Goal: Book appointment/travel/reservation

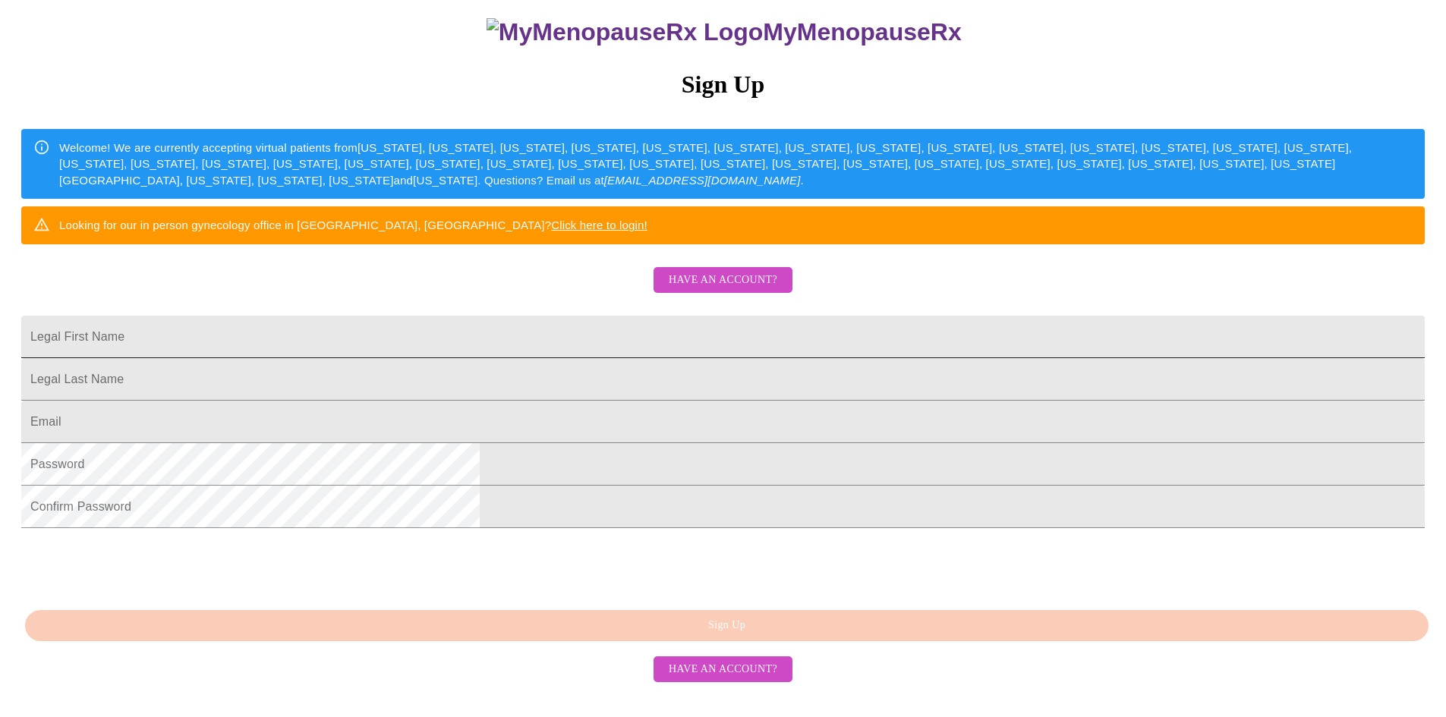
scroll to position [262, 0]
click at [731, 271] on span "Have an account?" at bounding box center [723, 280] width 109 height 19
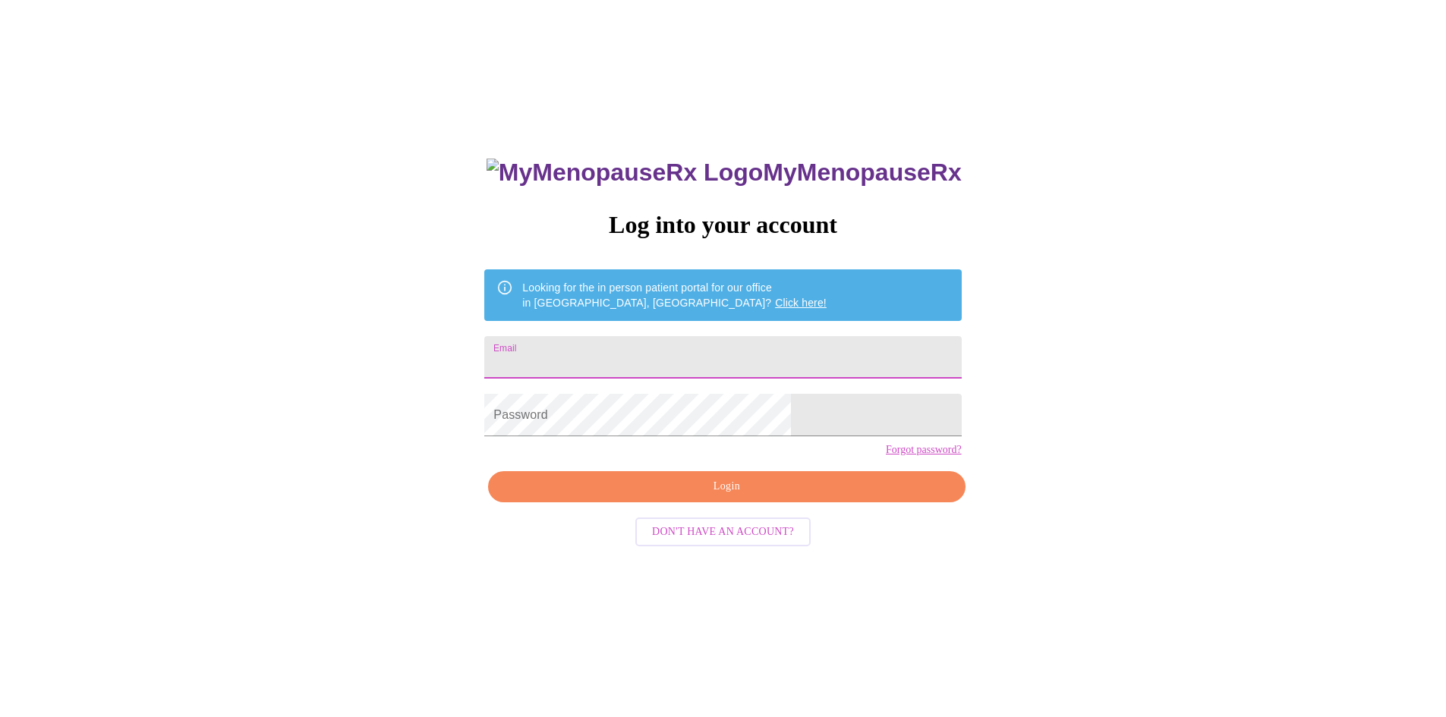
click at [647, 364] on input "Email" at bounding box center [722, 357] width 477 height 43
type input "[EMAIL_ADDRESS][DOMAIN_NAME]"
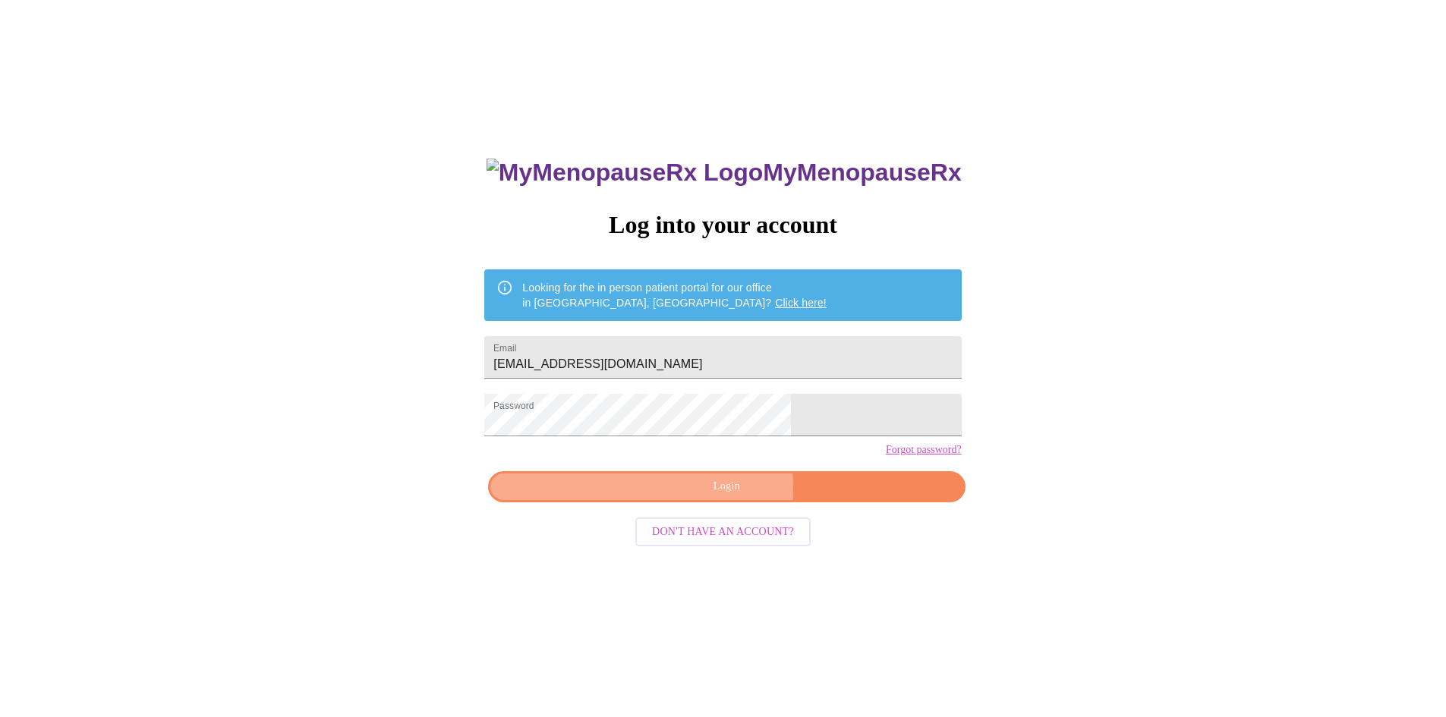
click at [657, 496] on span "Login" at bounding box center [727, 486] width 442 height 19
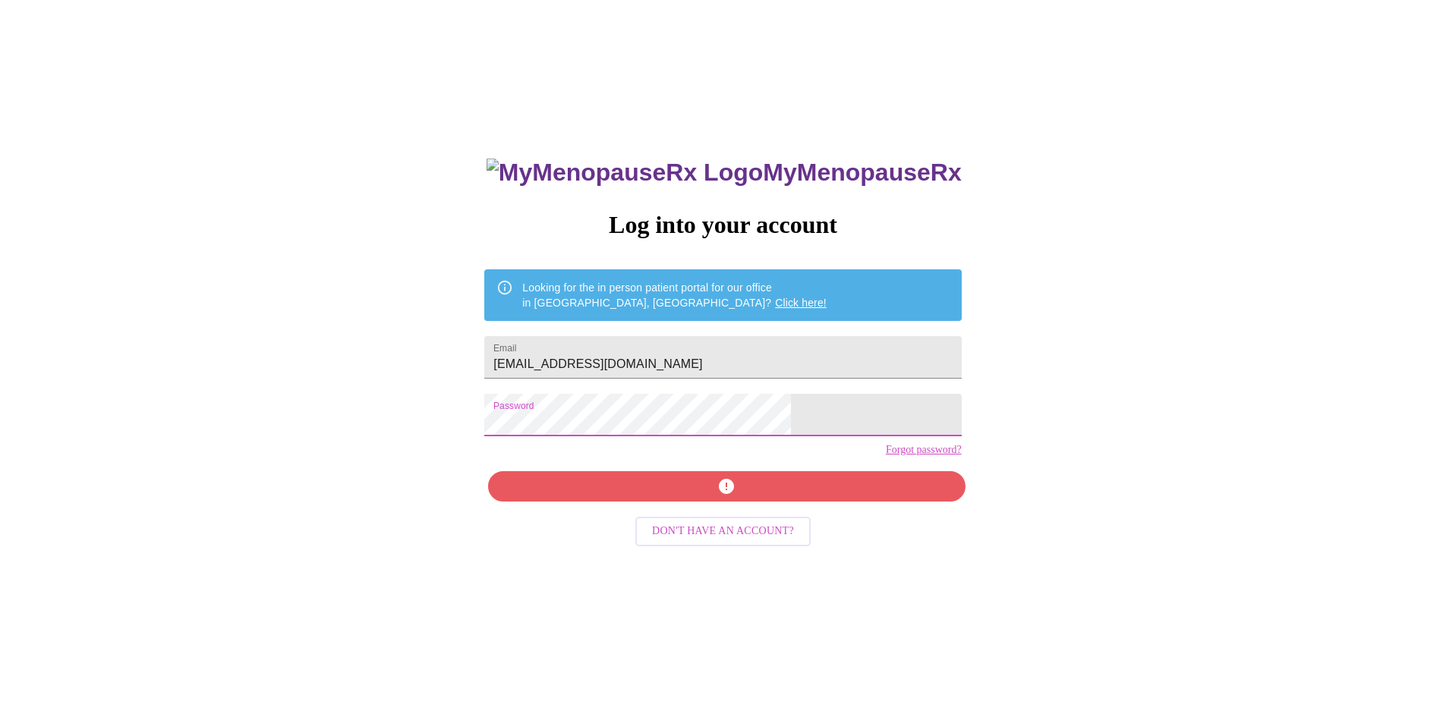
click at [442, 422] on div "MyMenopauseRx Log into your account Looking for the in person patient portal fo…" at bounding box center [723, 421] width 1434 height 861
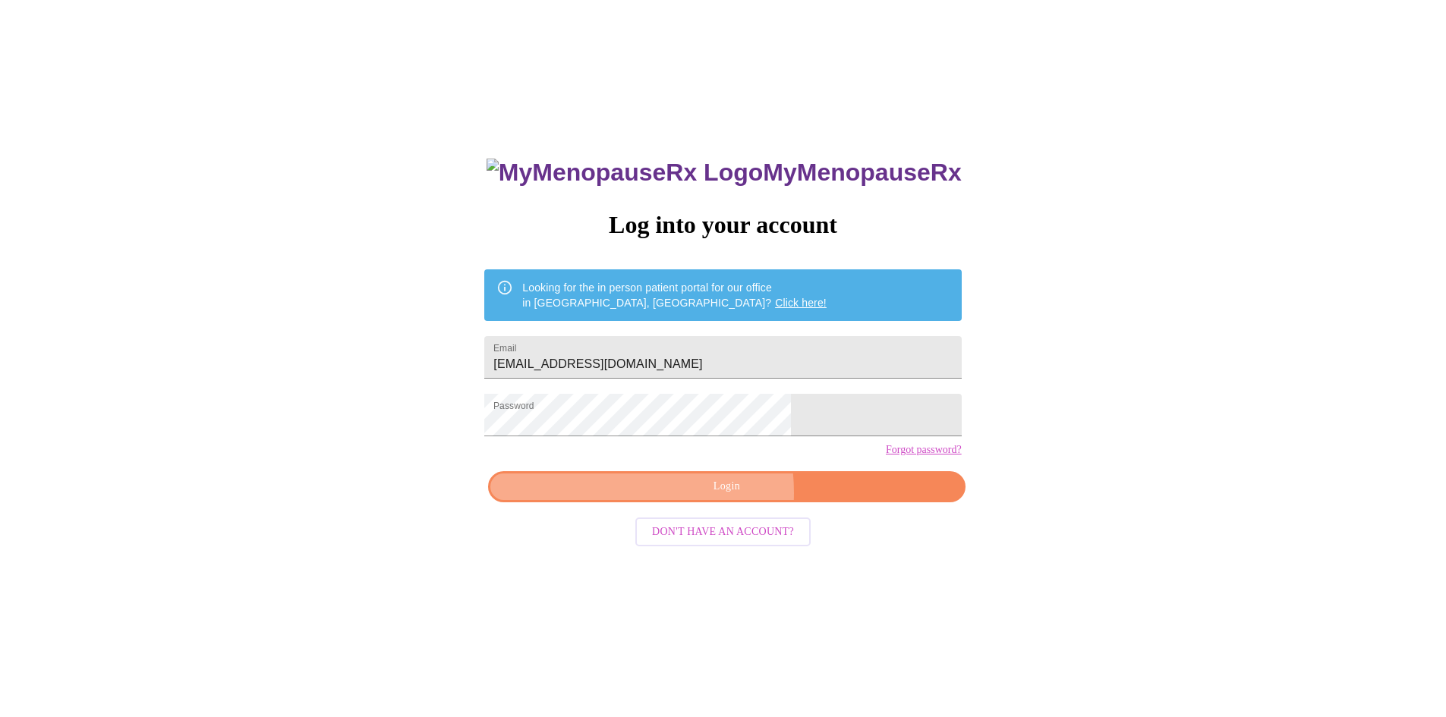
click at [681, 496] on span "Login" at bounding box center [727, 486] width 442 height 19
click at [886, 456] on link "Forgot password?" at bounding box center [924, 450] width 76 height 12
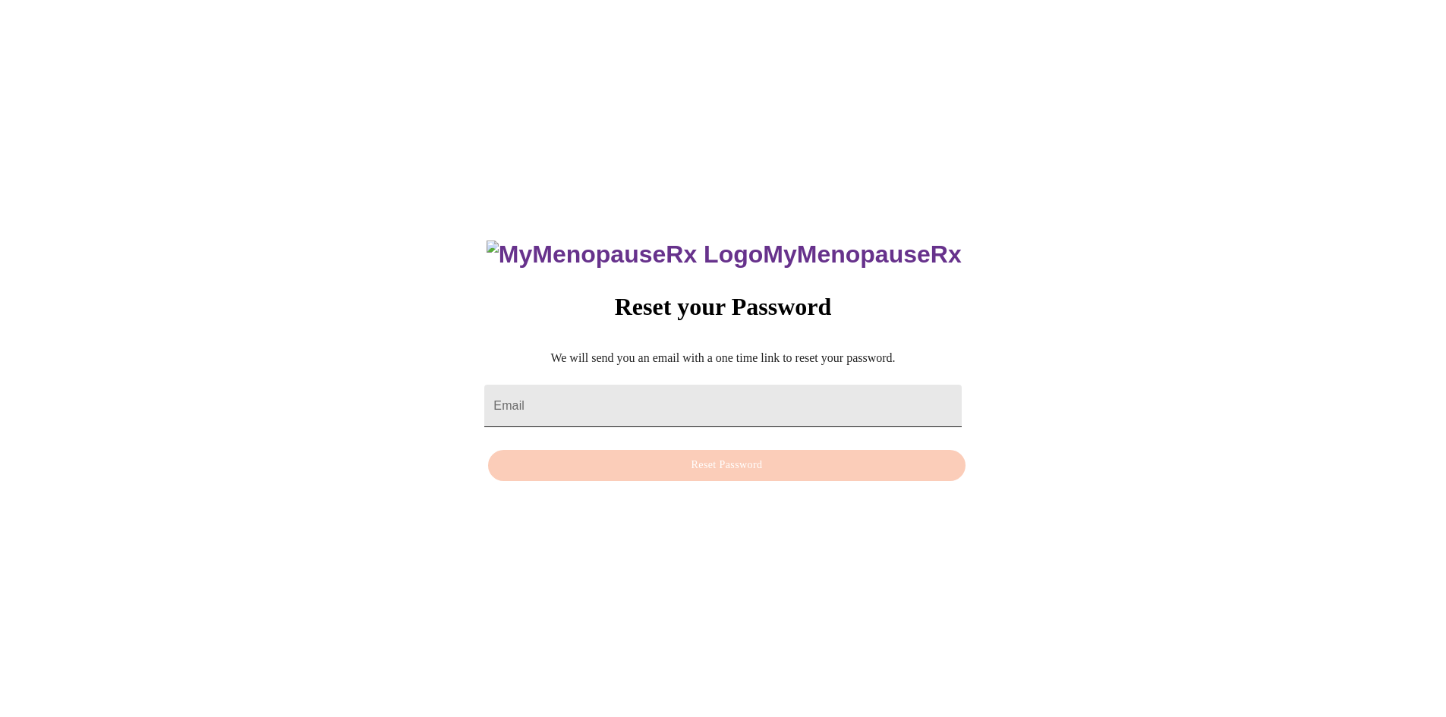
click at [640, 389] on input "Email" at bounding box center [722, 406] width 477 height 43
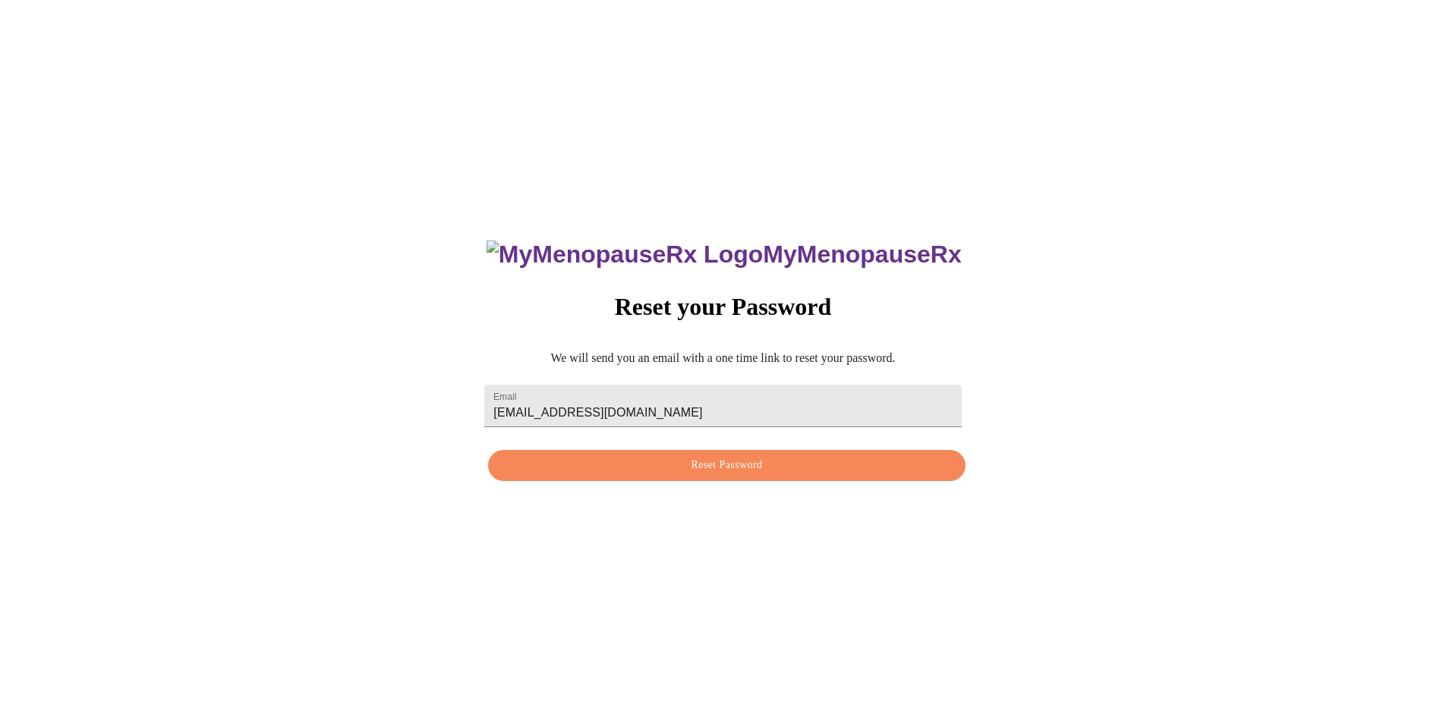
click at [792, 481] on div "MyMenopauseRx Reset your Password We will send you an email with a one time lin…" at bounding box center [722, 352] width 507 height 272
click at [714, 471] on span "Reset Password" at bounding box center [727, 465] width 442 height 19
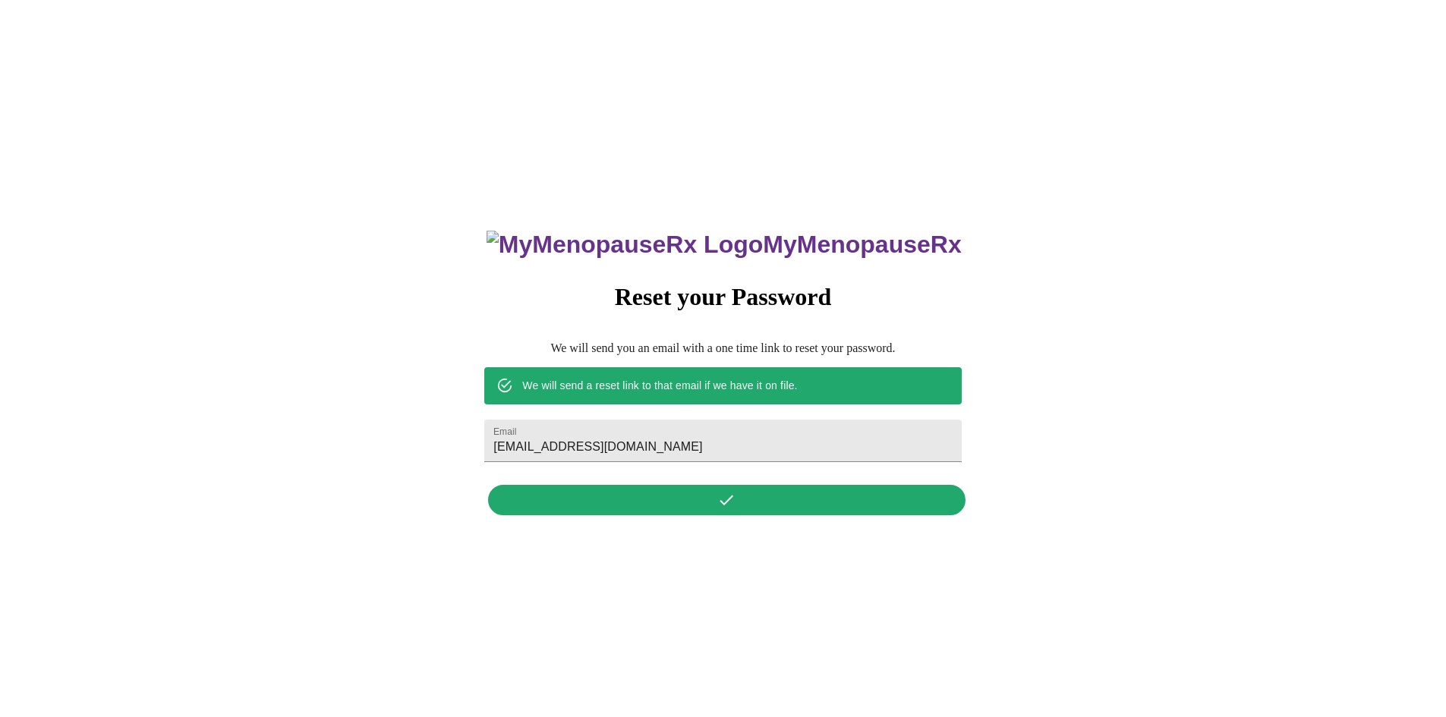
click at [704, 511] on div "MyMenopauseRx Reset your Password We will send you an email with a one time lin…" at bounding box center [722, 364] width 507 height 316
click at [683, 438] on input "khonre198@gmail.com" at bounding box center [722, 441] width 477 height 43
drag, startPoint x: 688, startPoint y: 435, endPoint x: 276, endPoint y: 411, distance: 413.6
click at [276, 411] on div "MyMenopauseRx Reset your Password We will send you an email with a one time lin…" at bounding box center [723, 364] width 1434 height 717
type input "[EMAIL_ADDRESS][DOMAIN_NAME]"
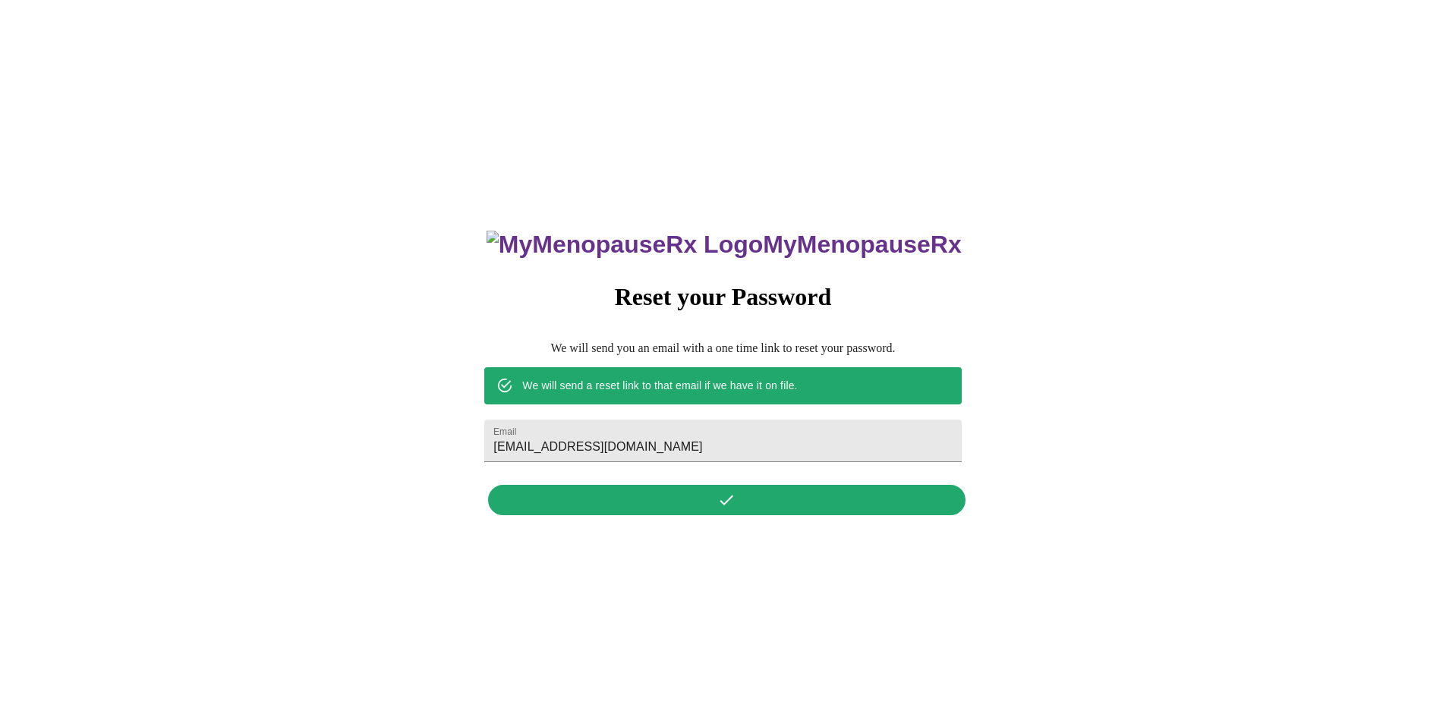
click at [724, 499] on div "MyMenopauseRx Reset your Password We will send you an email with a one time lin…" at bounding box center [722, 364] width 507 height 316
click at [698, 511] on div "MyMenopauseRx Reset your Password We will send you an email with a one time lin…" at bounding box center [722, 364] width 507 height 316
click at [739, 500] on div "MyMenopauseRx Reset your Password We will send you an email with a one time lin…" at bounding box center [722, 364] width 507 height 316
click at [741, 435] on input "[EMAIL_ADDRESS][DOMAIN_NAME]" at bounding box center [722, 441] width 477 height 43
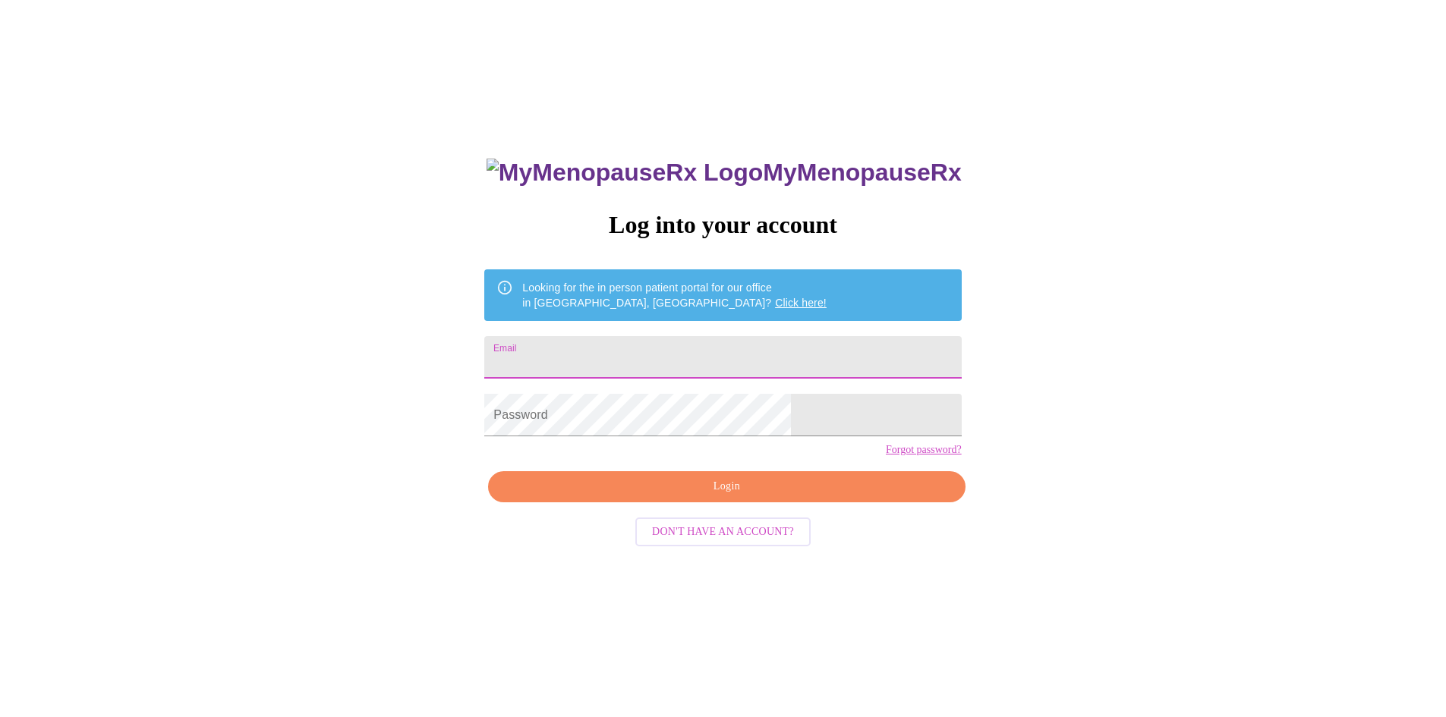
click at [631, 355] on input "Email" at bounding box center [722, 357] width 477 height 43
type input "[EMAIL_ADDRESS][DOMAIN_NAME]"
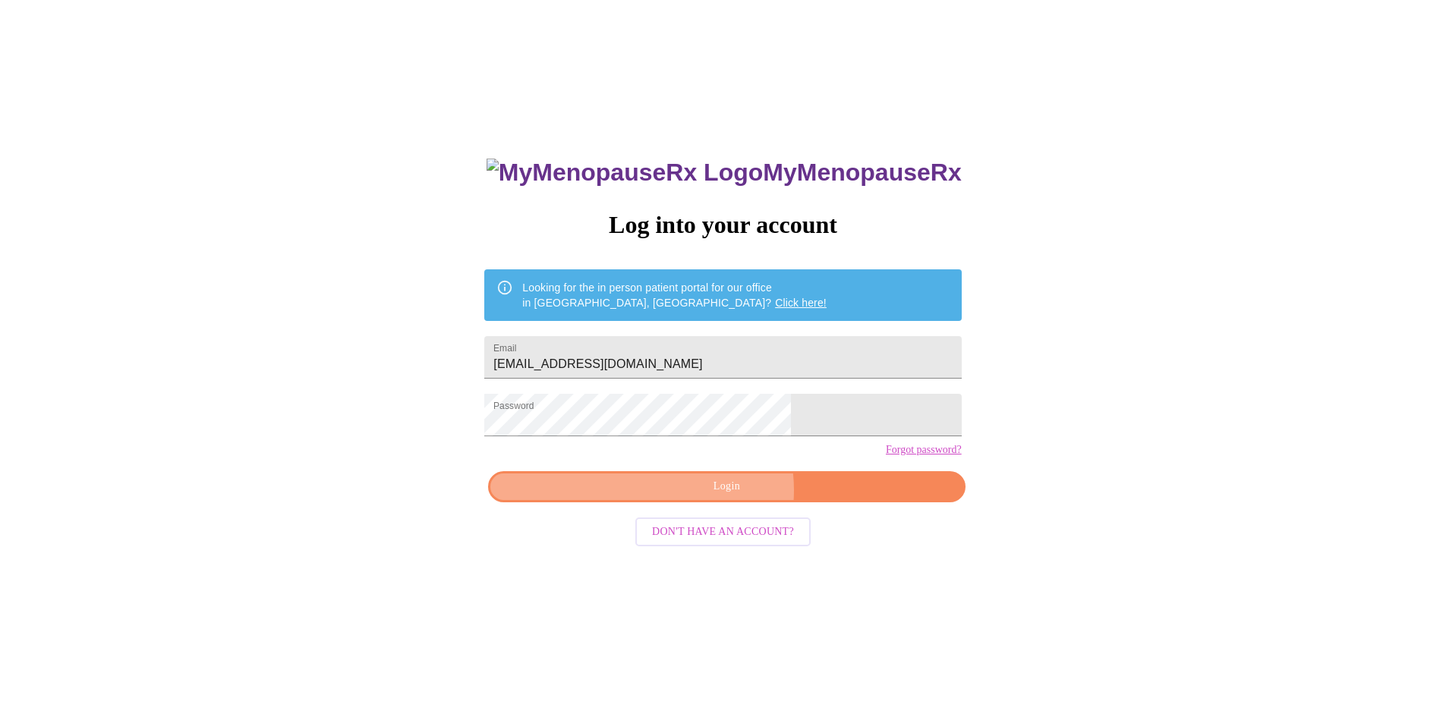
click at [719, 496] on span "Login" at bounding box center [727, 486] width 442 height 19
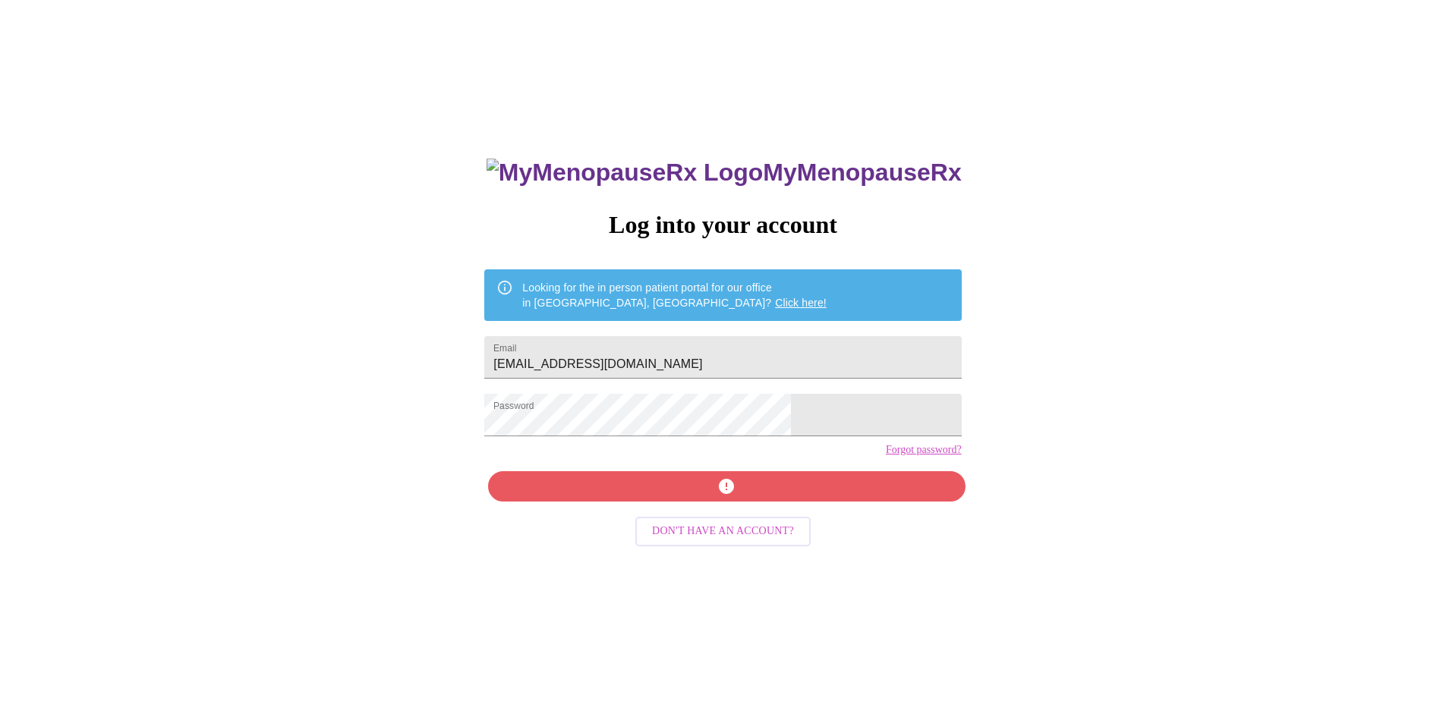
click at [886, 456] on link "Forgot password?" at bounding box center [924, 450] width 76 height 12
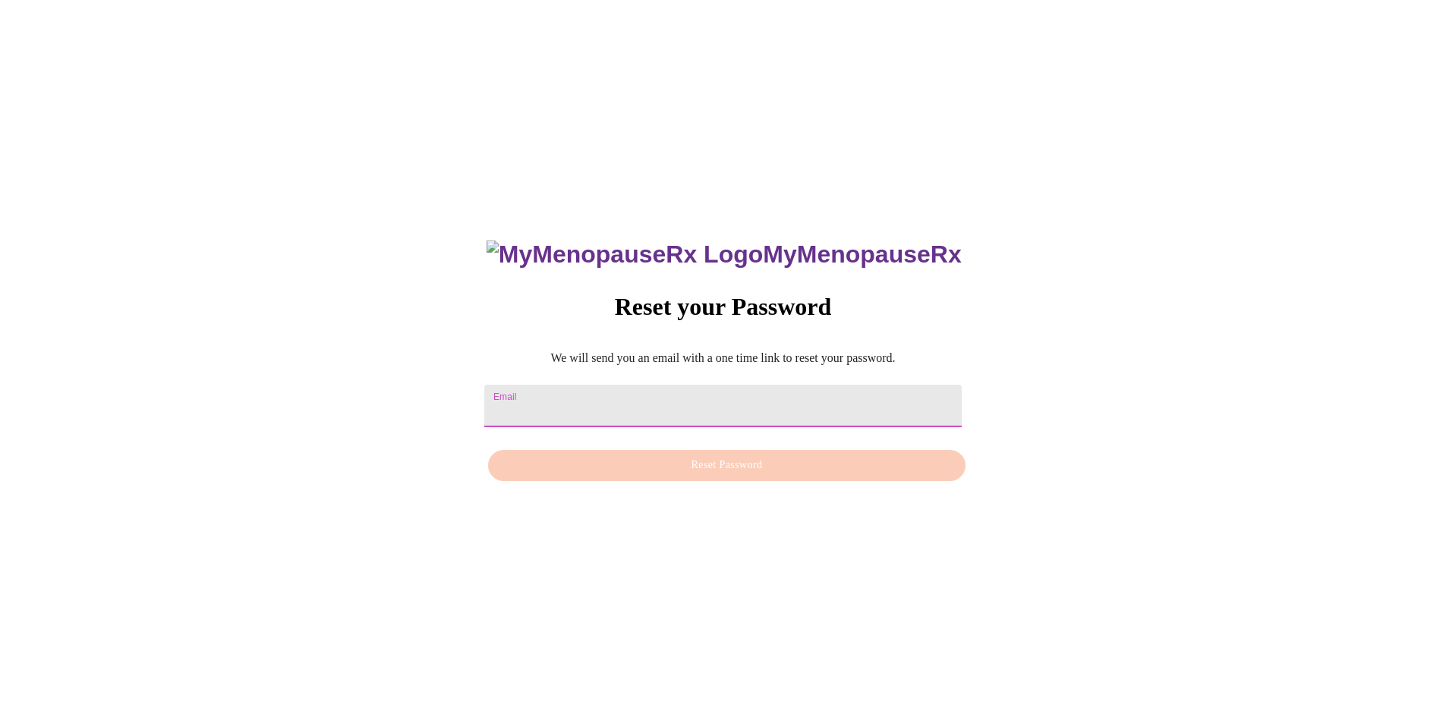
click at [656, 385] on input "Email" at bounding box center [722, 406] width 477 height 43
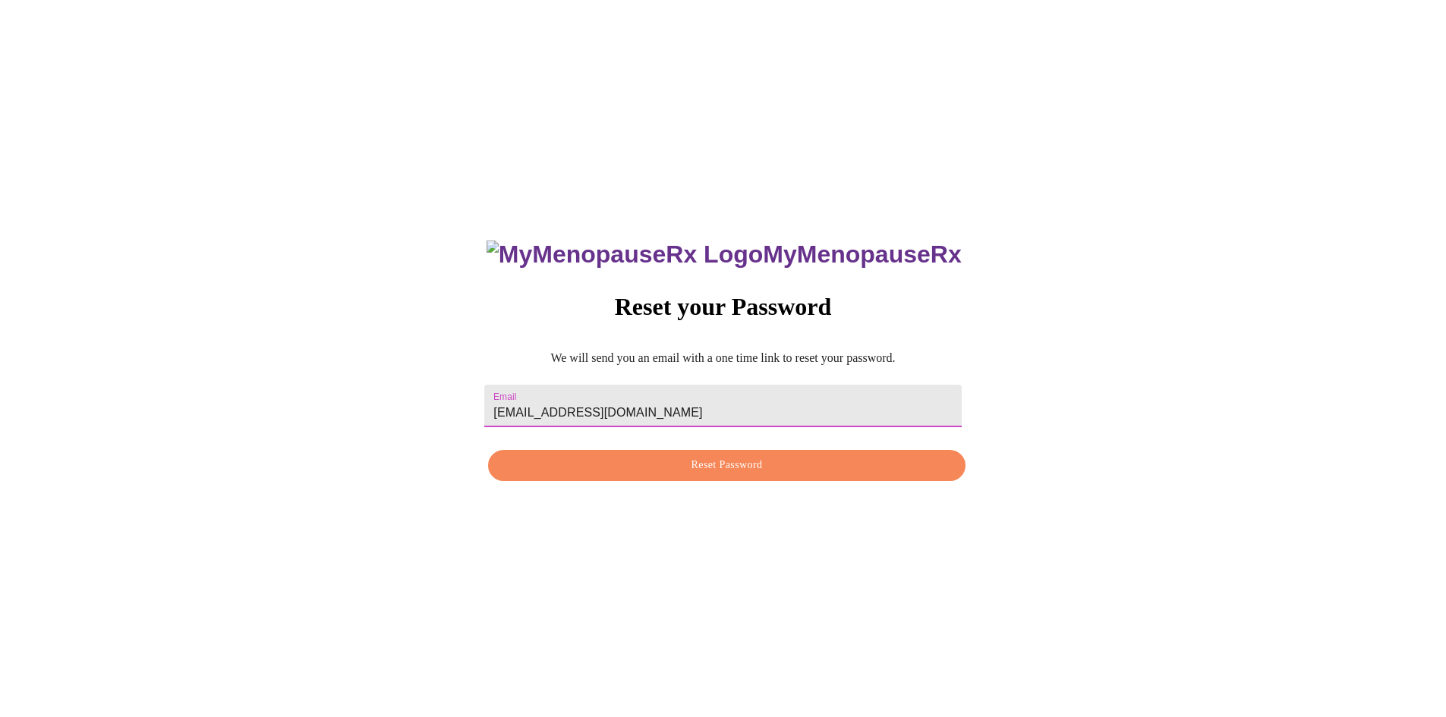
type input "[EMAIL_ADDRESS][DOMAIN_NAME]"
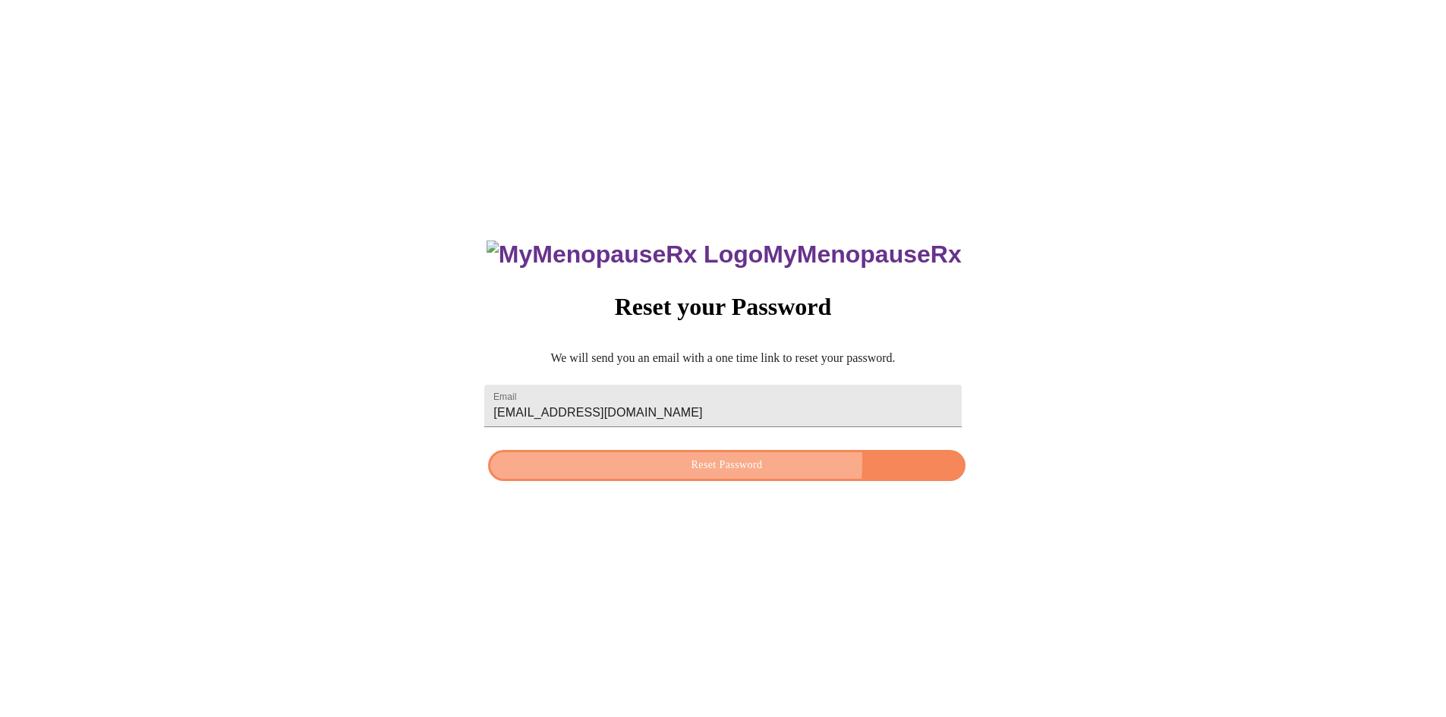
click at [687, 462] on span "Reset Password" at bounding box center [727, 465] width 442 height 19
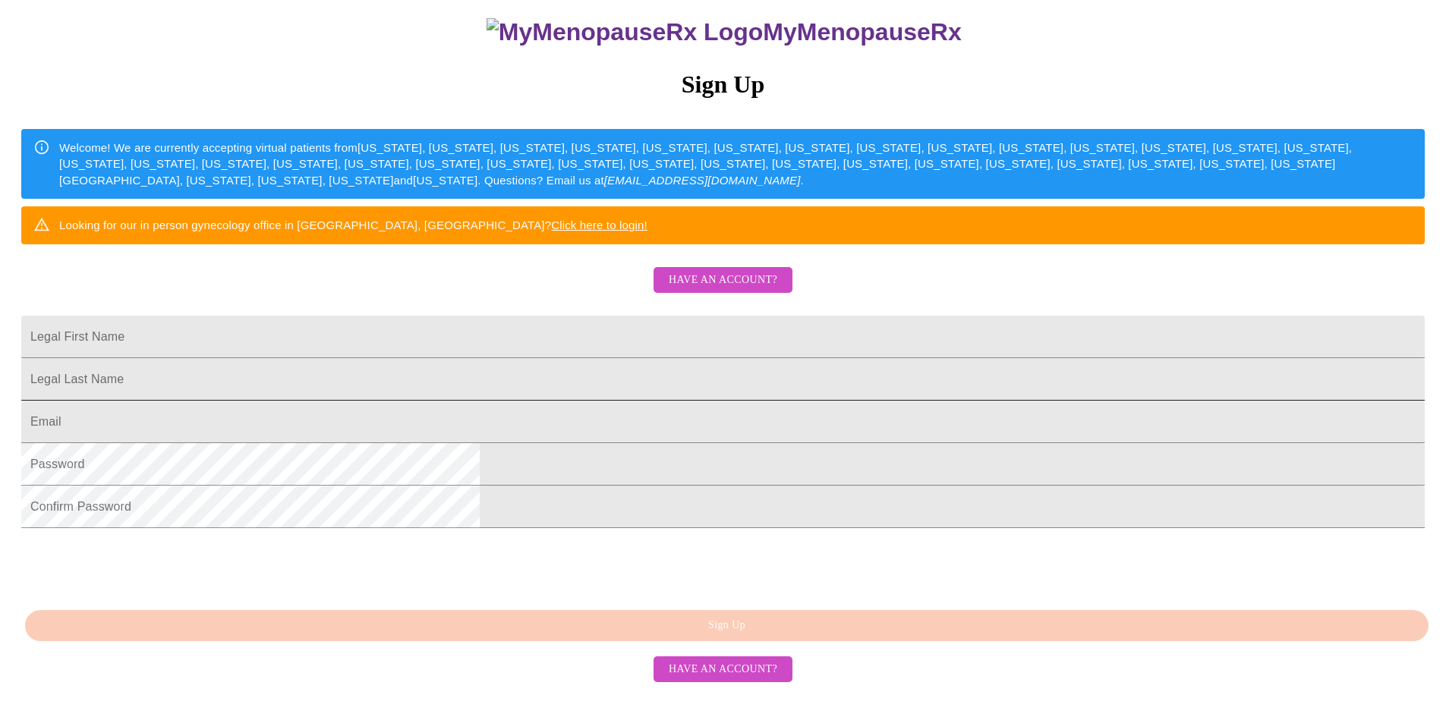
scroll to position [228, 0]
click at [722, 273] on span "Have an account?" at bounding box center [723, 280] width 109 height 19
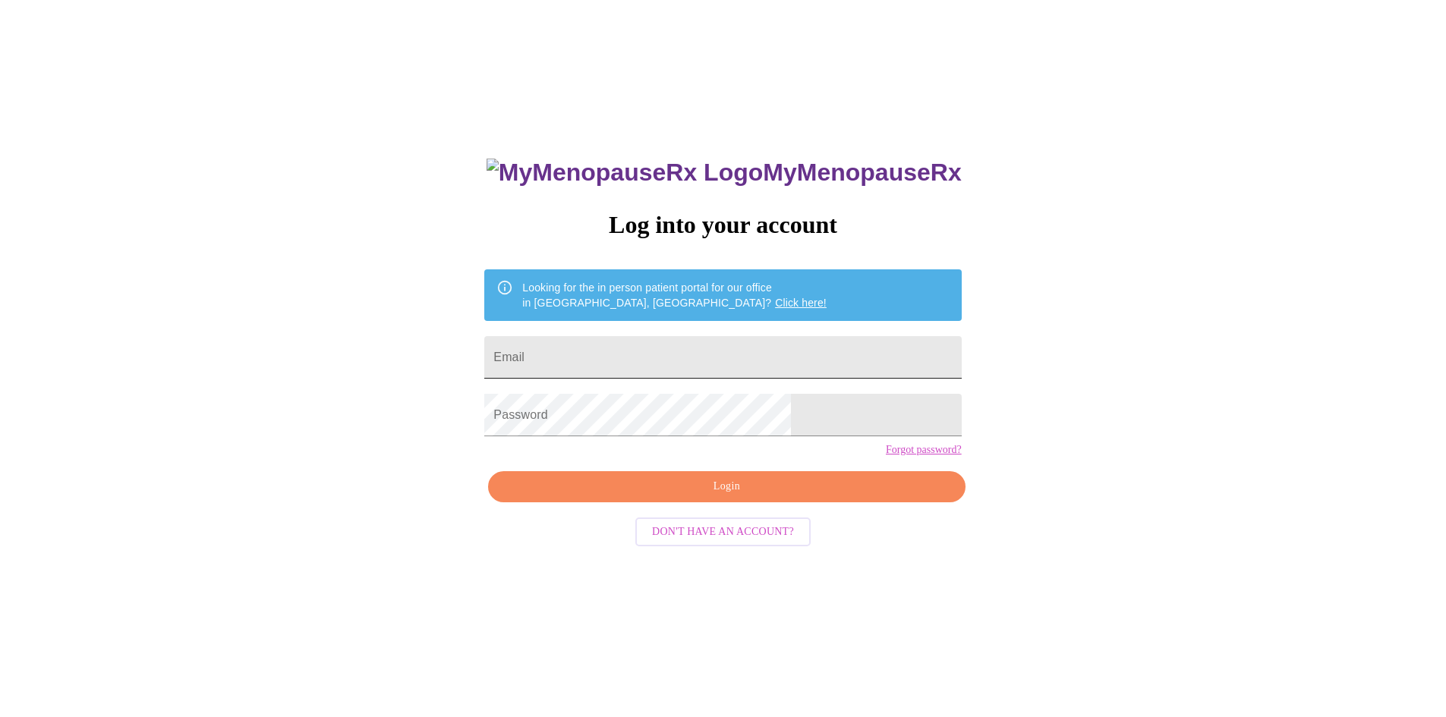
click at [637, 346] on input "Email" at bounding box center [722, 357] width 477 height 43
type input "[EMAIL_ADDRESS][DOMAIN_NAME]"
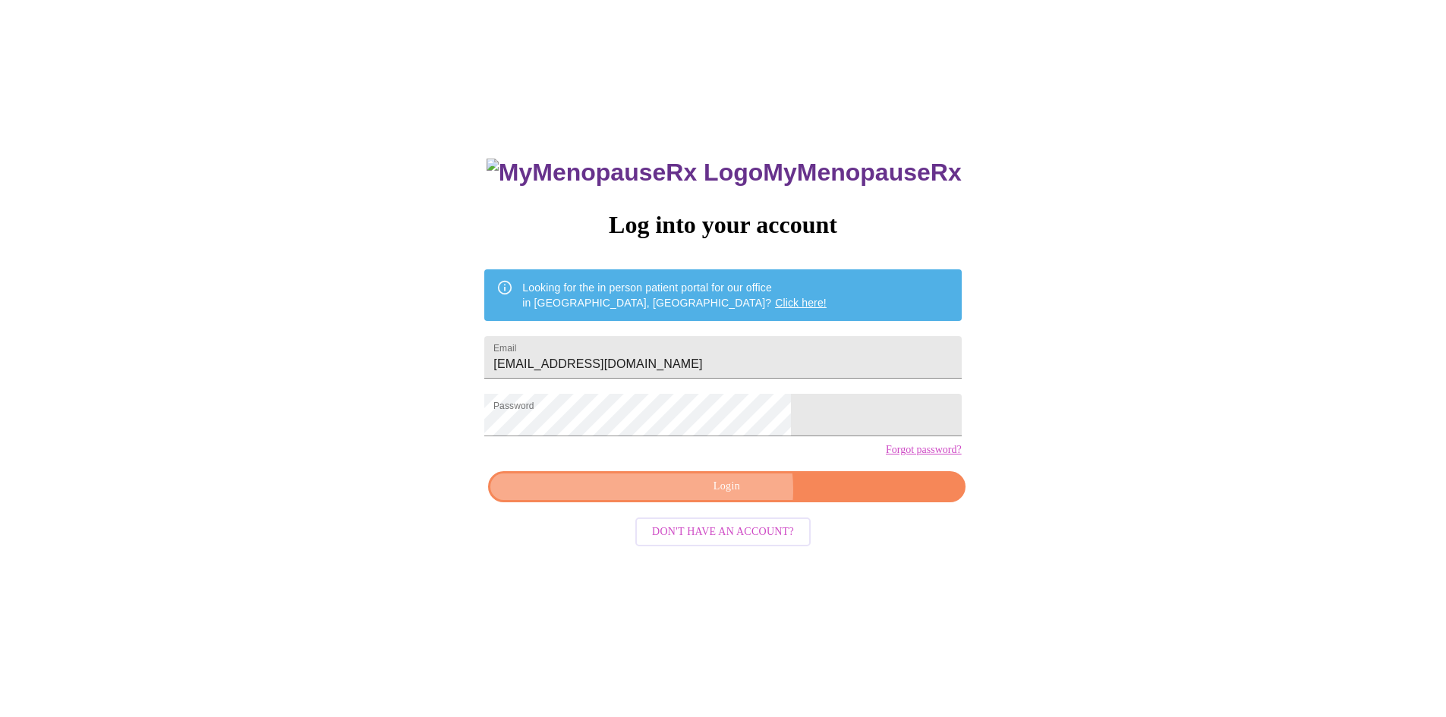
click at [722, 496] on span "Login" at bounding box center [727, 486] width 442 height 19
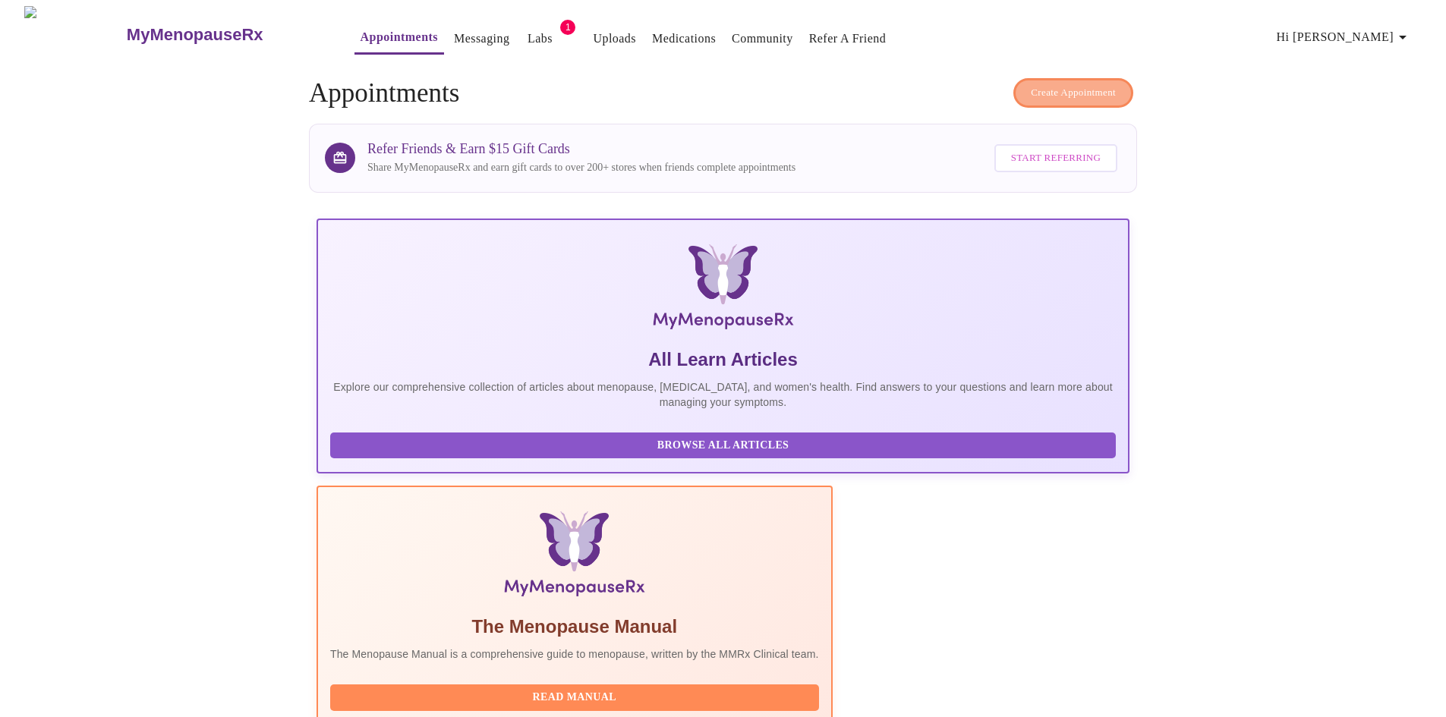
click at [1068, 84] on span "Create Appointment" at bounding box center [1073, 92] width 85 height 17
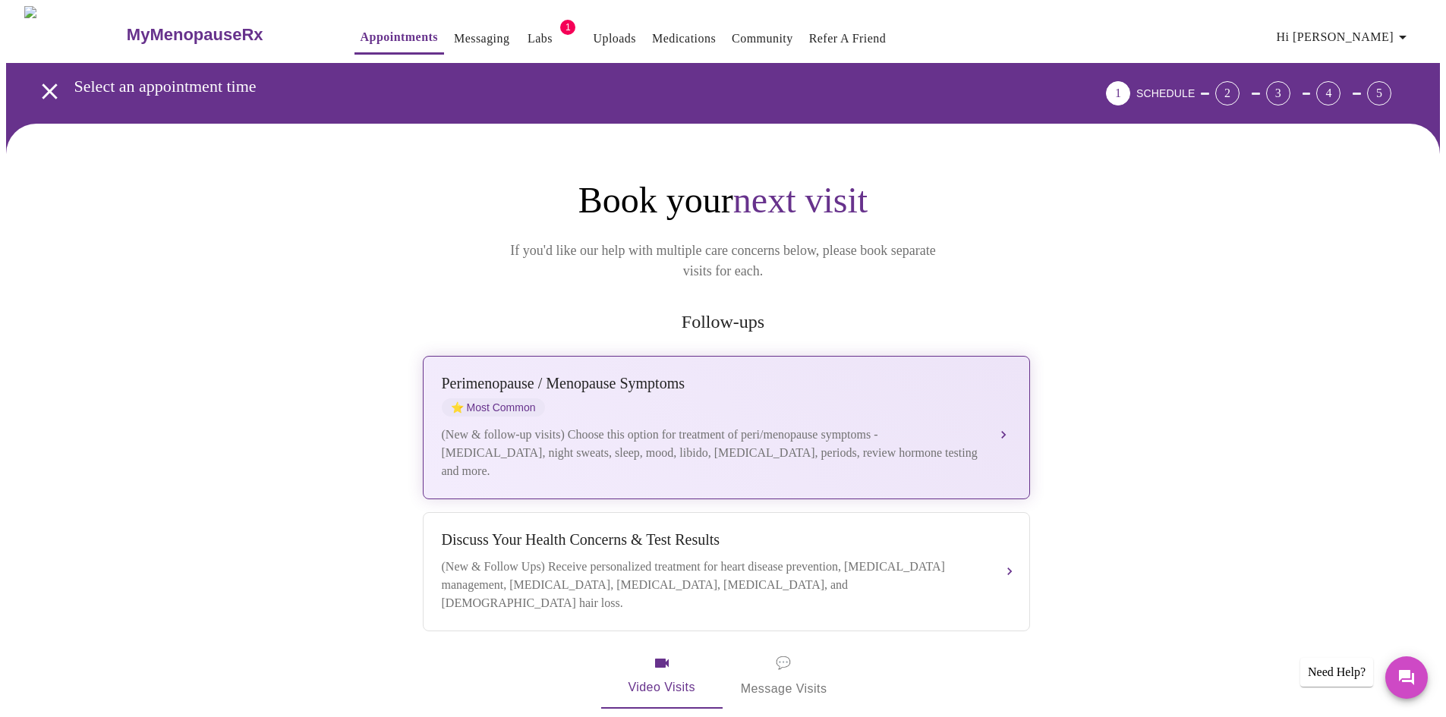
click at [1009, 396] on div "[MEDICAL_DATA] / Menopause Symptoms ⭐ Most Common (New & follow-up visits) Choo…" at bounding box center [726, 428] width 569 height 106
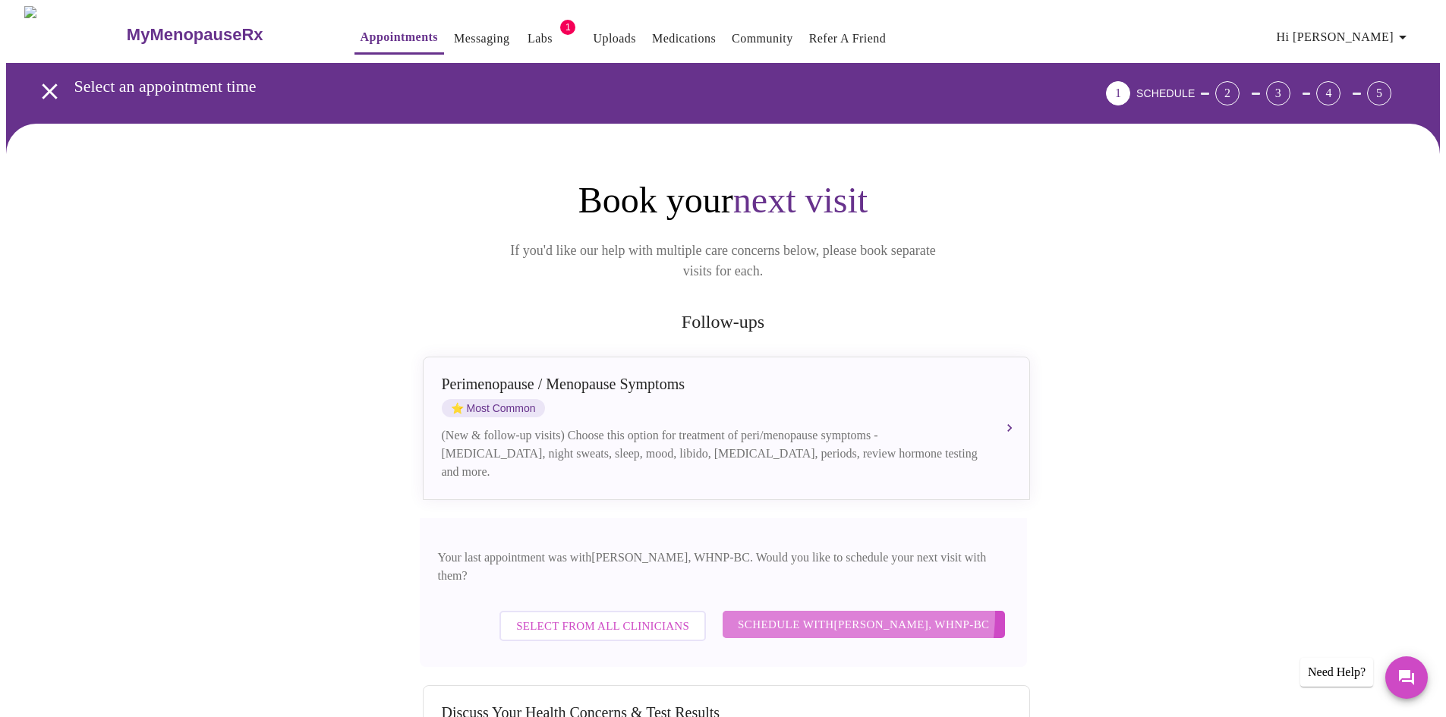
click at [797, 611] on button "Schedule with [PERSON_NAME], WHNP-BC" at bounding box center [864, 624] width 282 height 27
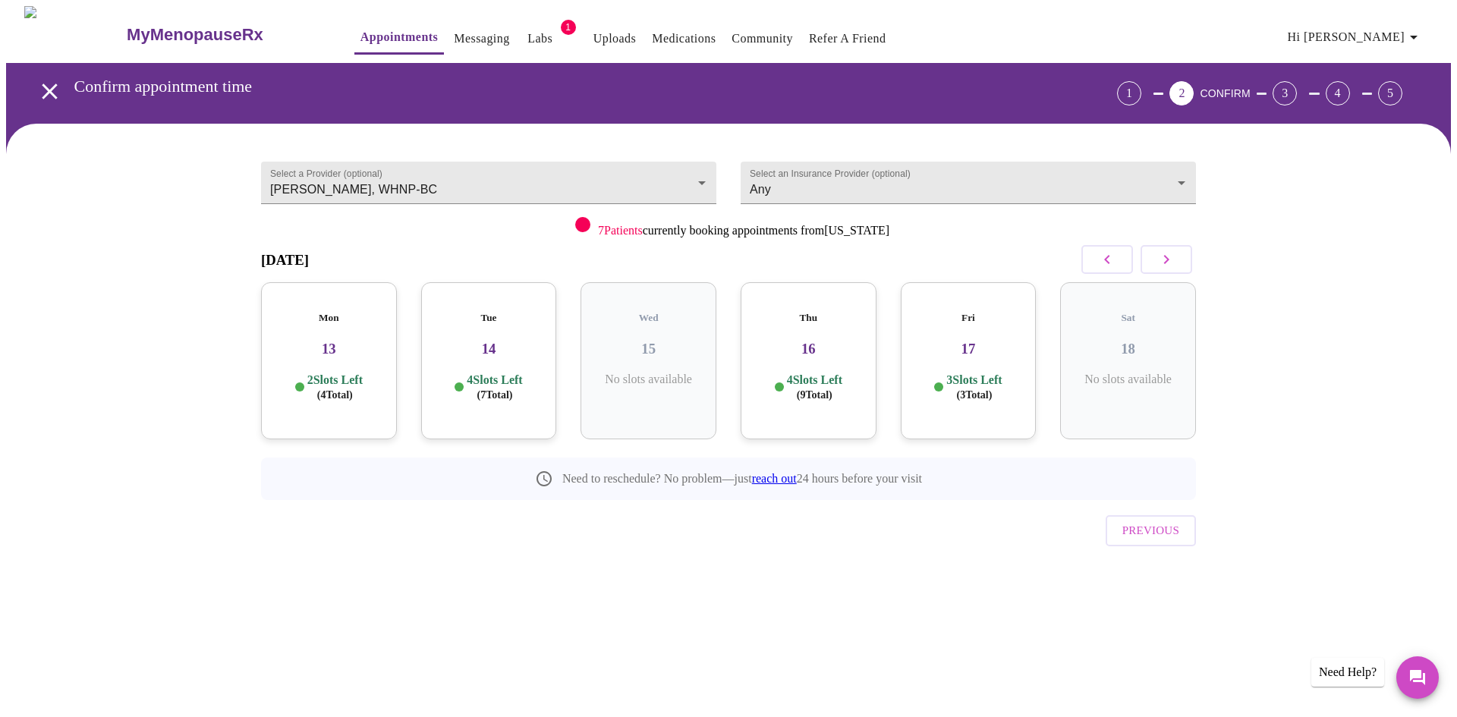
click at [475, 341] on h3 "14" at bounding box center [489, 349] width 112 height 17
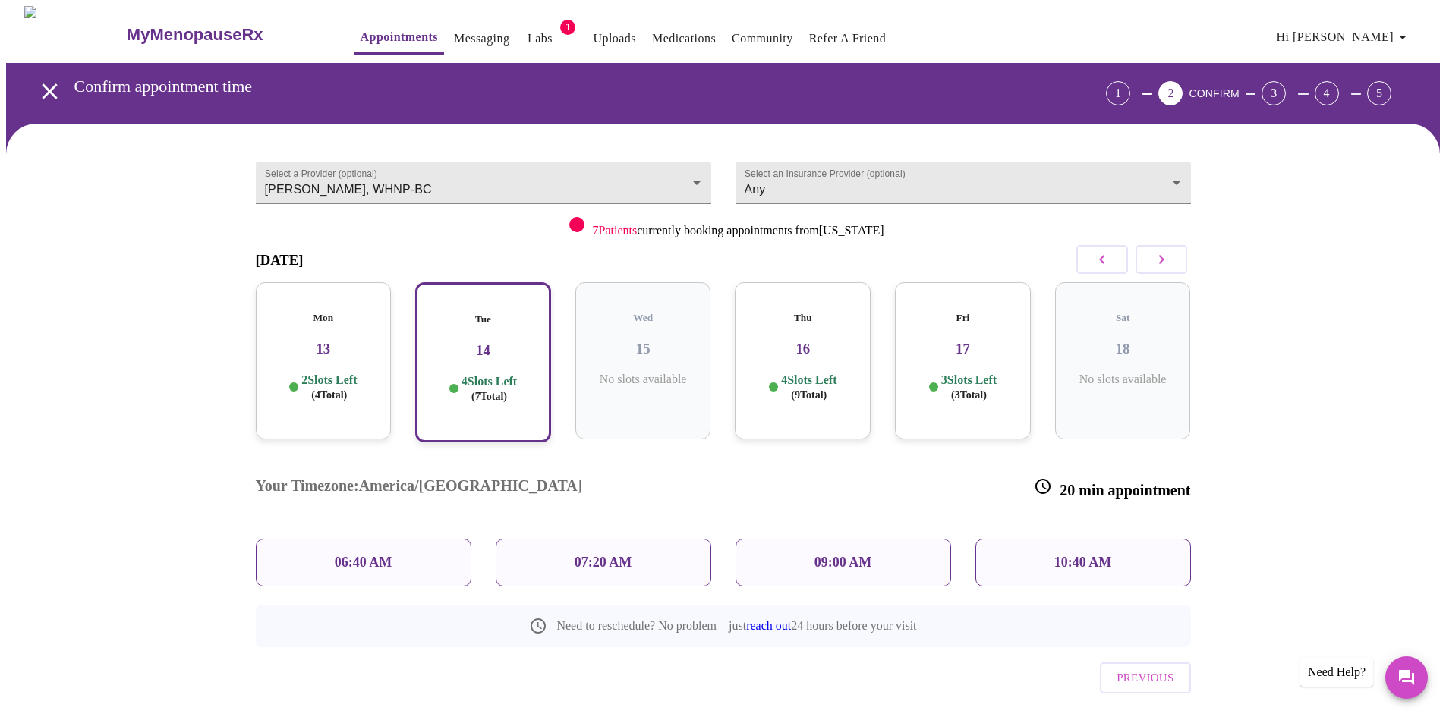
click at [350, 341] on h3 "13" at bounding box center [324, 349] width 112 height 17
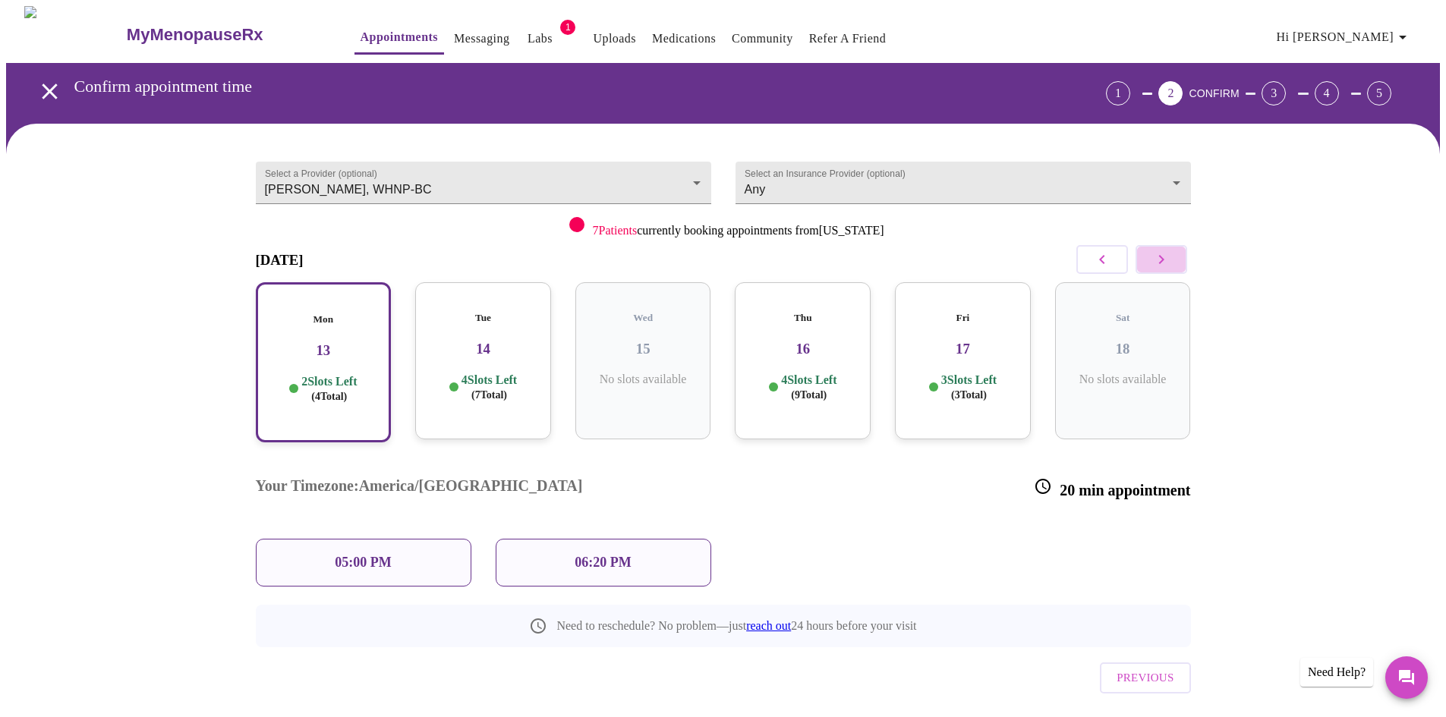
click at [1151, 265] on button "button" at bounding box center [1162, 259] width 52 height 29
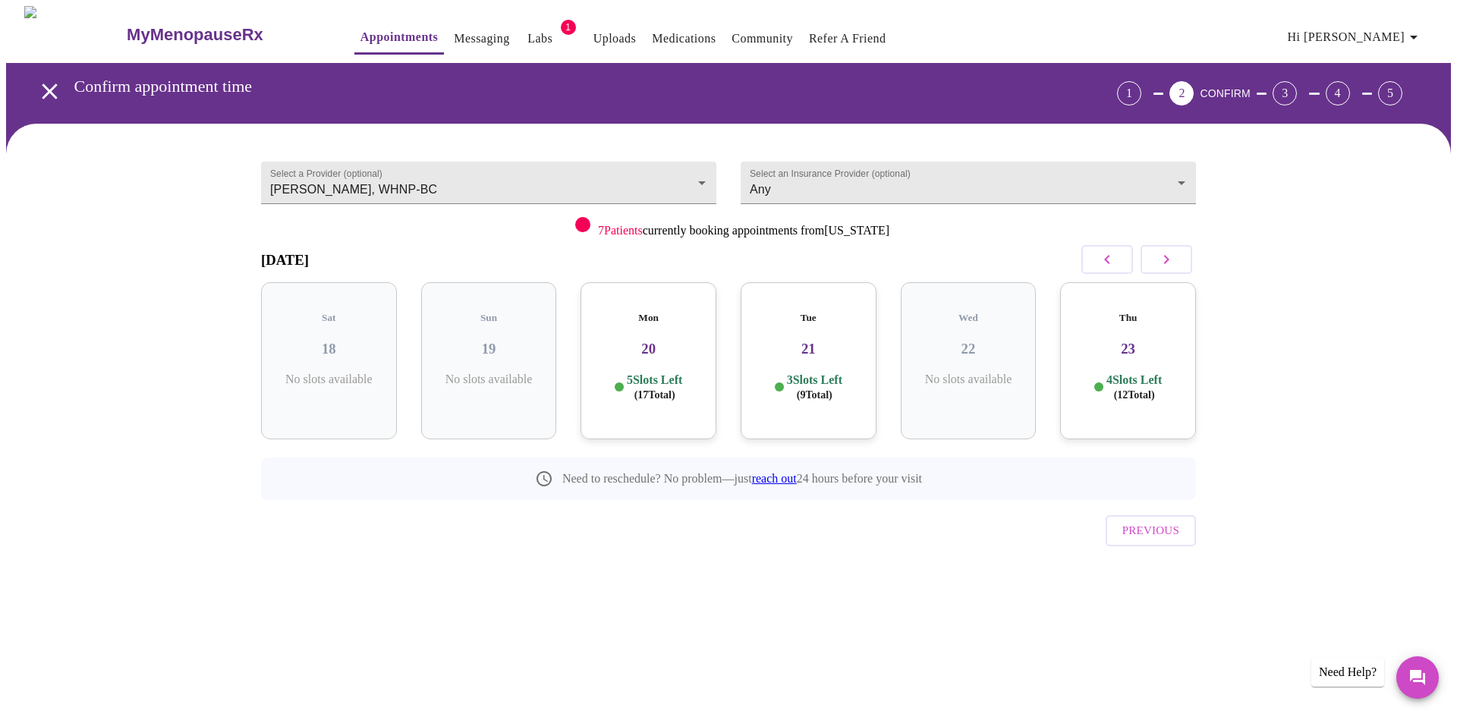
click at [628, 373] on p "5 Slots Left ( 17 Total)" at bounding box center [654, 388] width 55 height 30
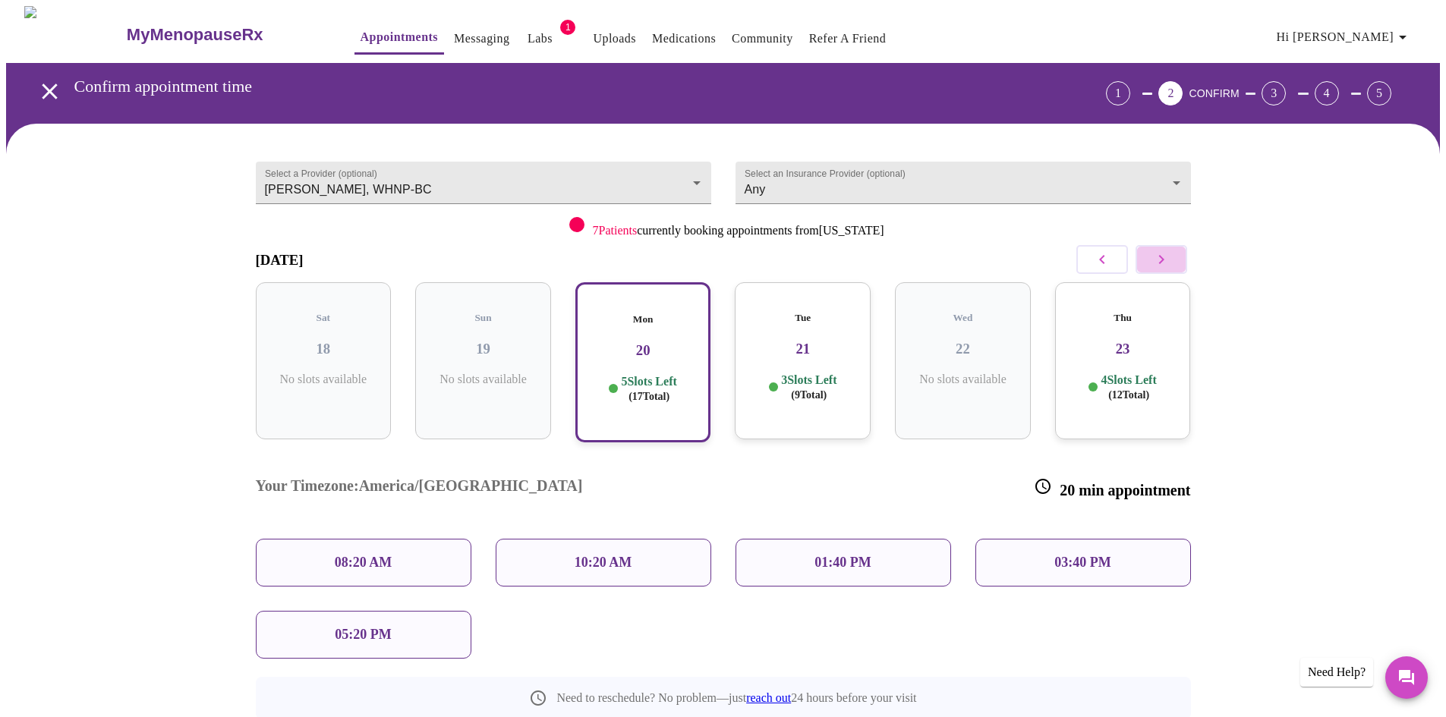
click at [1163, 259] on icon "button" at bounding box center [1160, 259] width 5 height 9
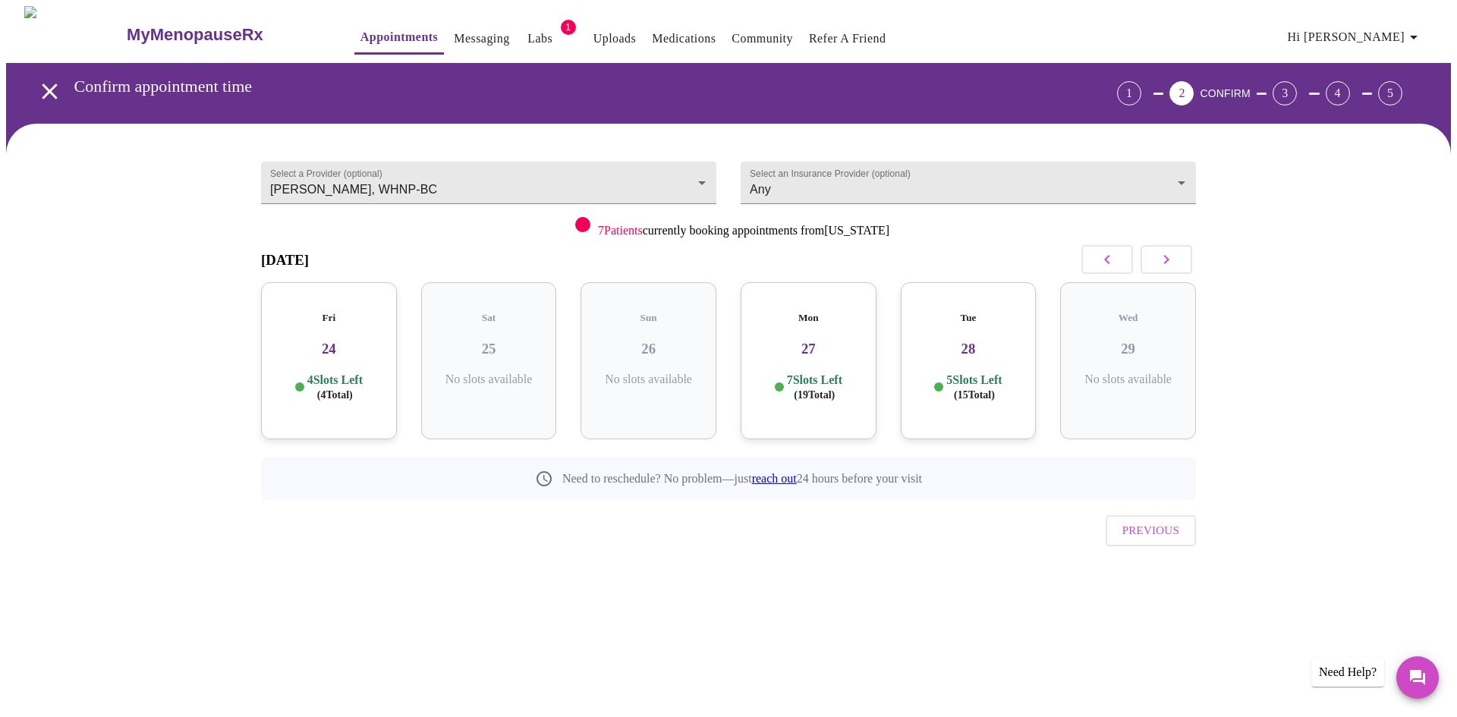
click at [332, 341] on h3 "24" at bounding box center [329, 349] width 112 height 17
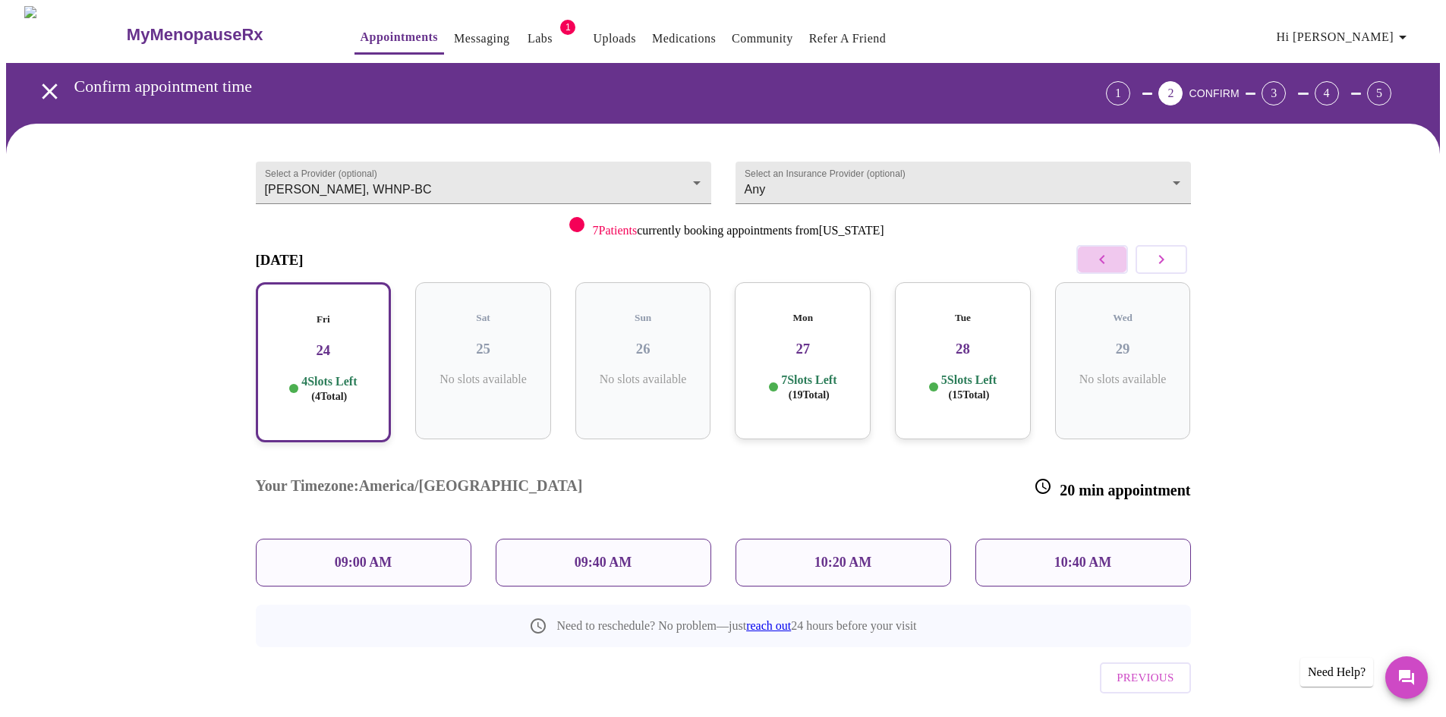
click at [1094, 266] on icon "button" at bounding box center [1102, 259] width 18 height 18
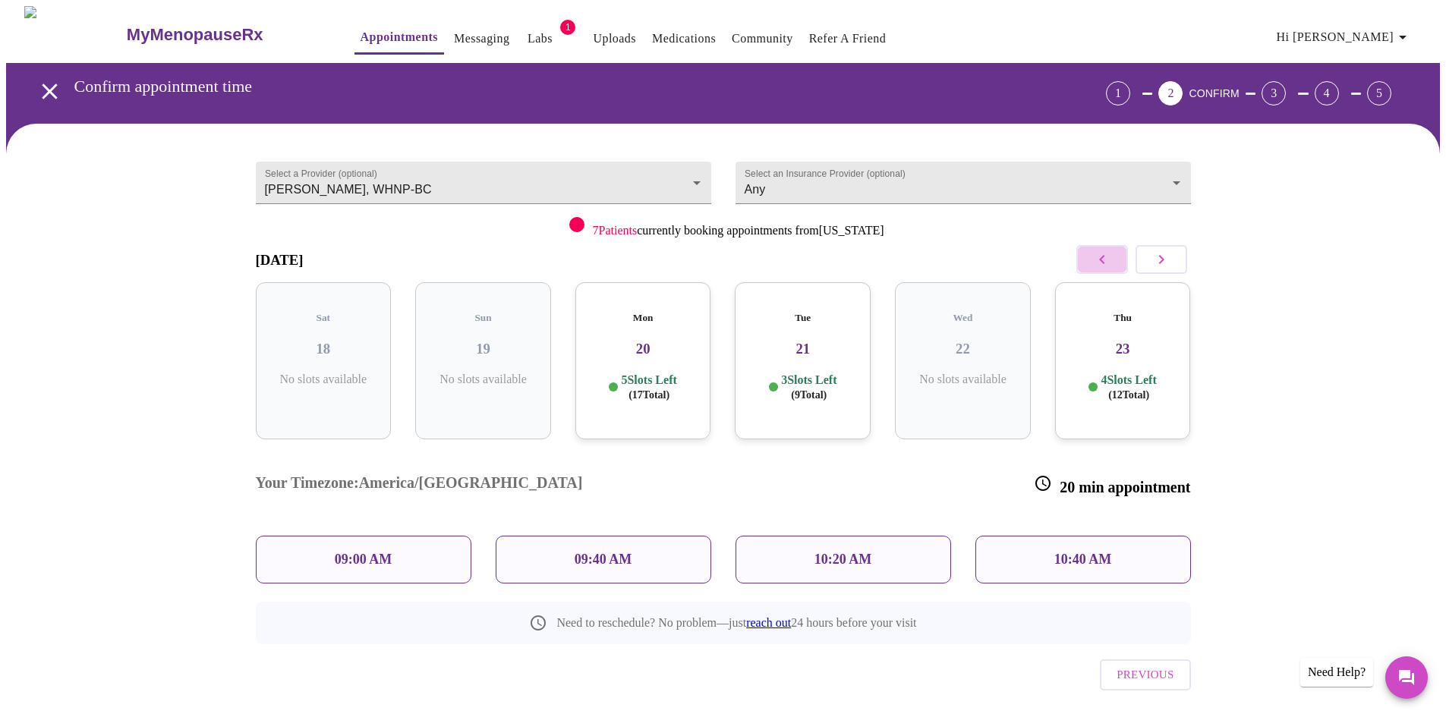
click at [1094, 266] on icon "button" at bounding box center [1102, 259] width 18 height 18
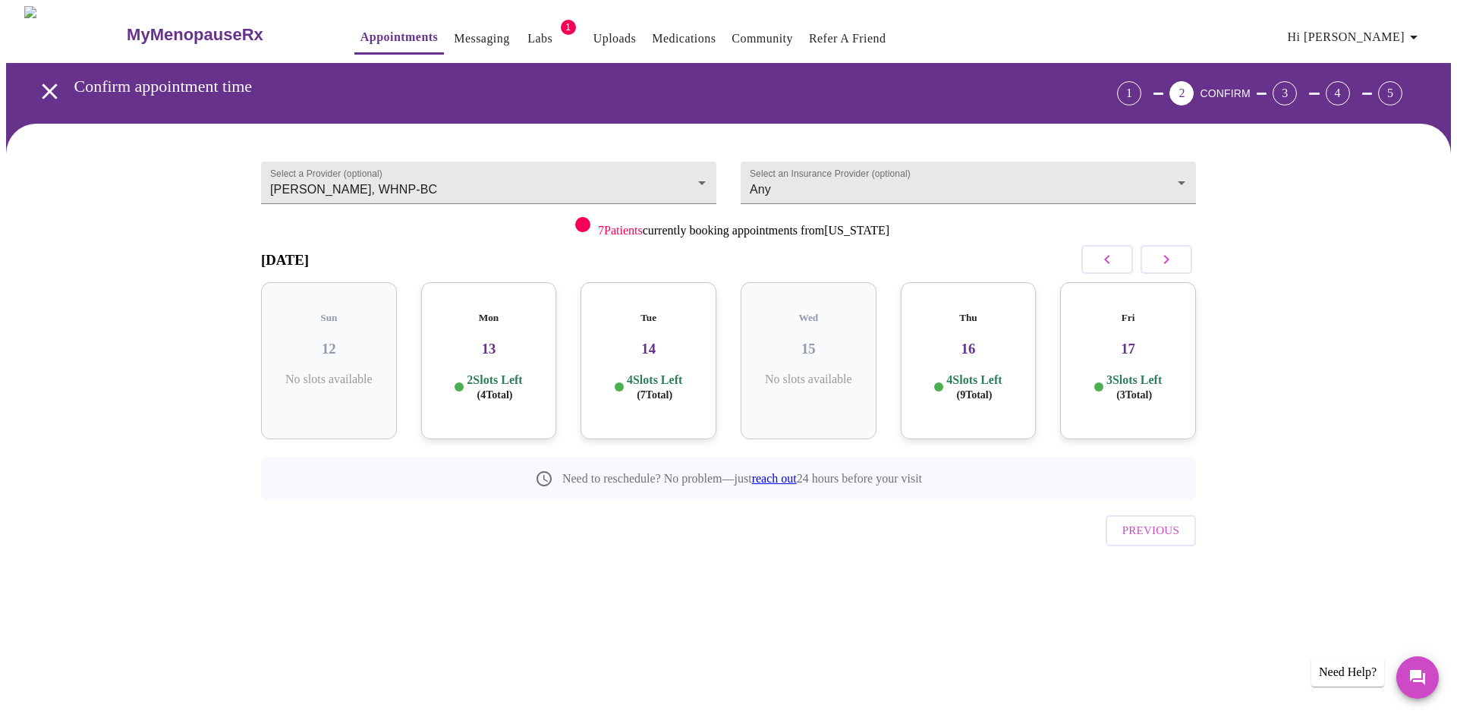
click at [529, 352] on div "Mon 13 2 Slots Left ( 4 Total)" at bounding box center [489, 360] width 136 height 157
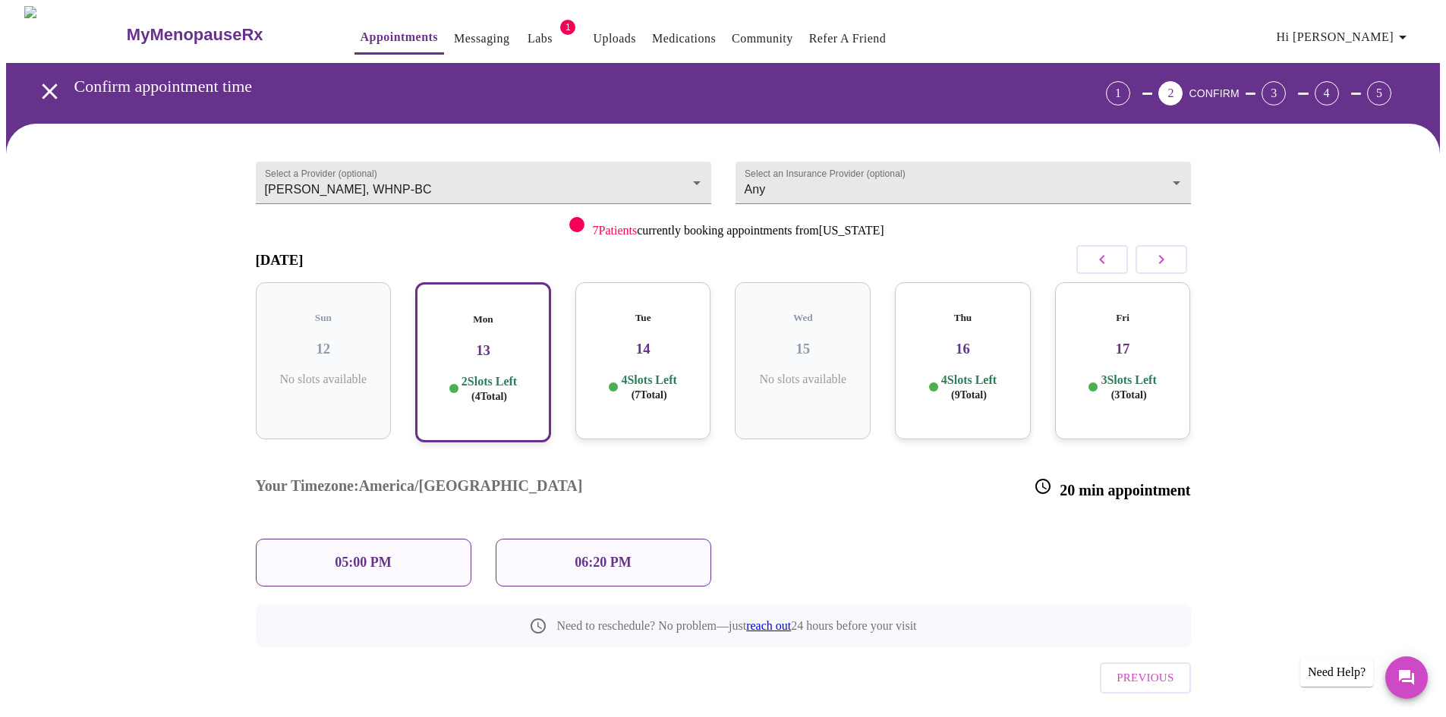
click at [660, 341] on h3 "14" at bounding box center [643, 349] width 112 height 17
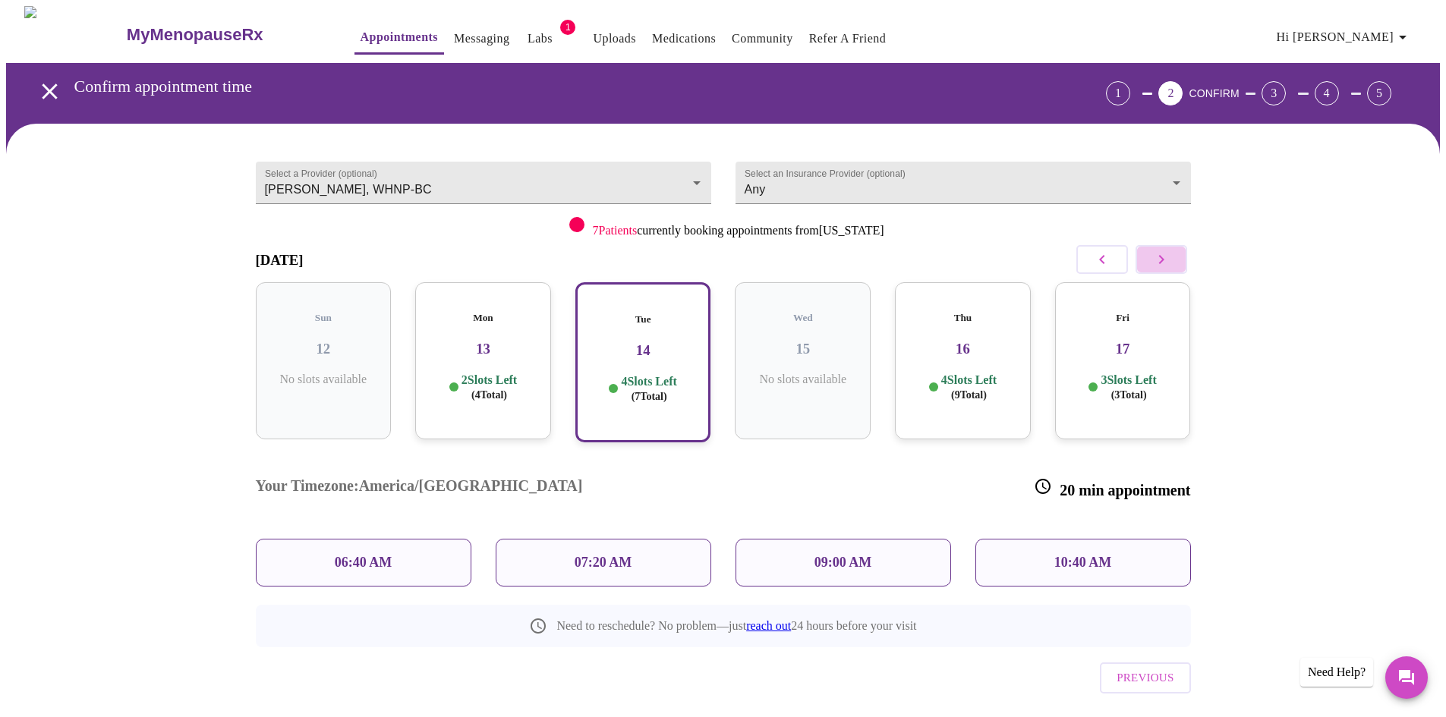
click at [1162, 261] on icon "button" at bounding box center [1161, 259] width 18 height 18
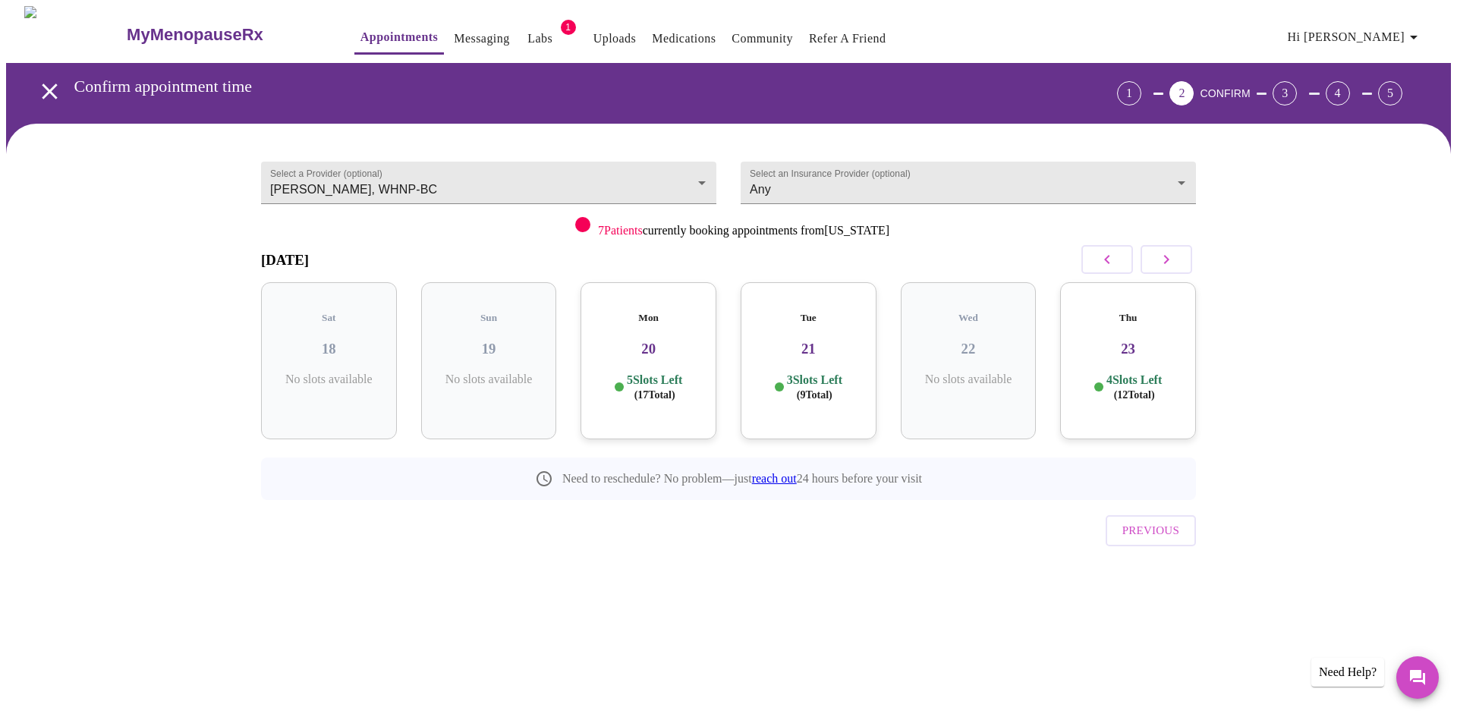
click at [650, 341] on h3 "20" at bounding box center [649, 349] width 112 height 17
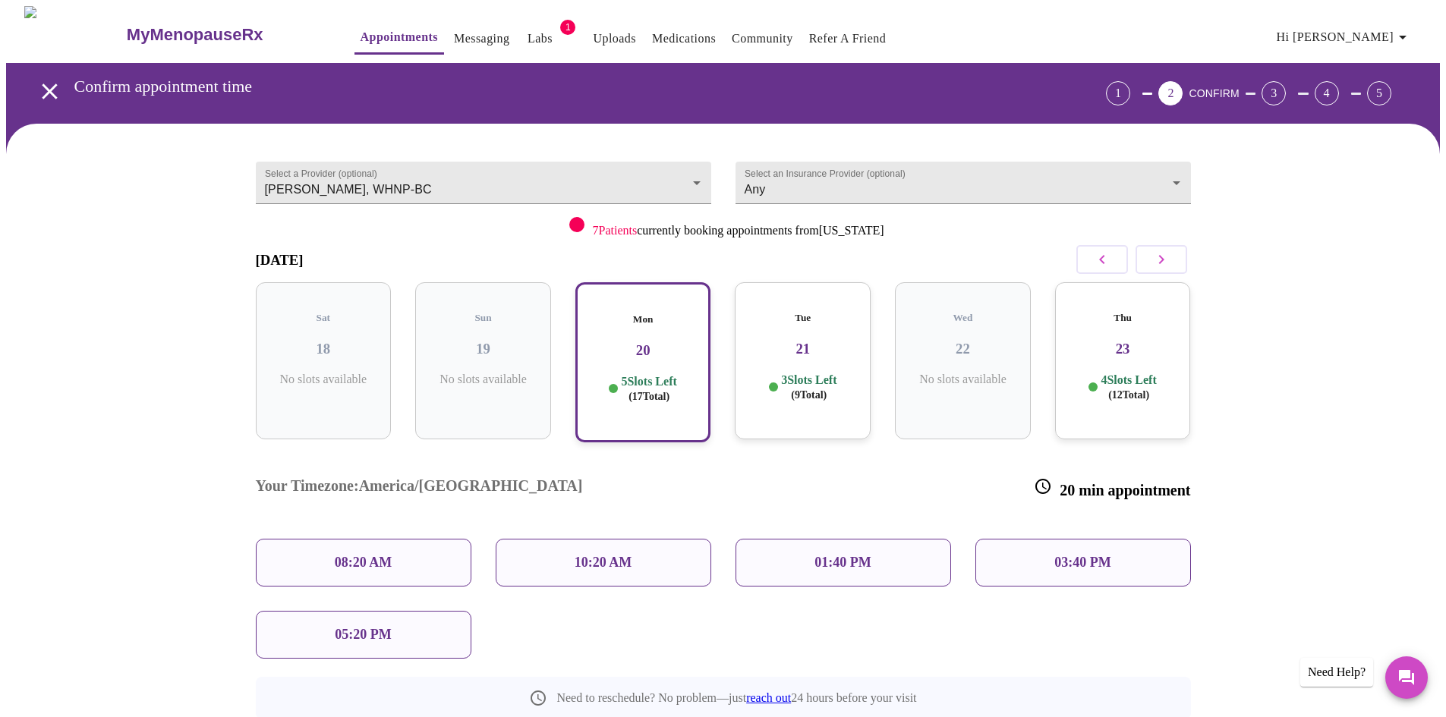
click at [801, 312] on h5 "Tue" at bounding box center [803, 318] width 112 height 12
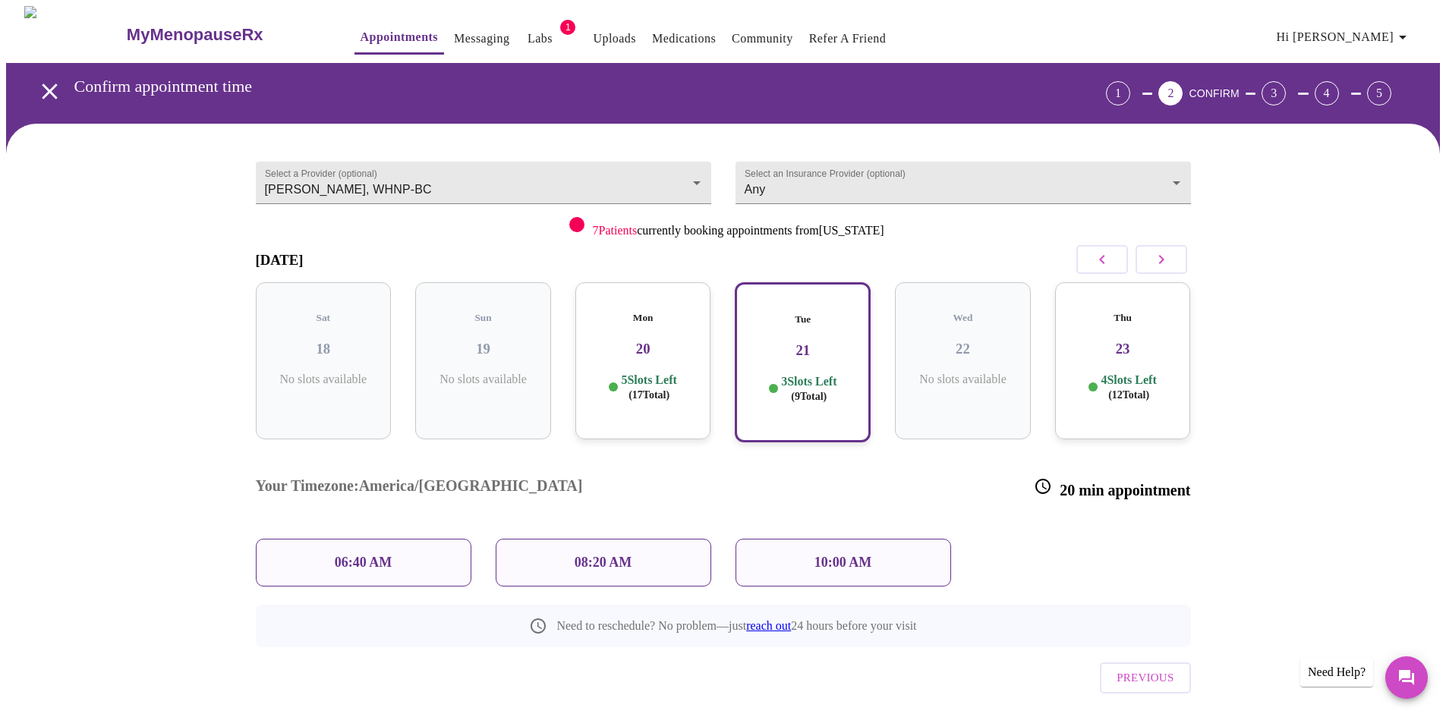
click at [666, 341] on h3 "20" at bounding box center [643, 349] width 112 height 17
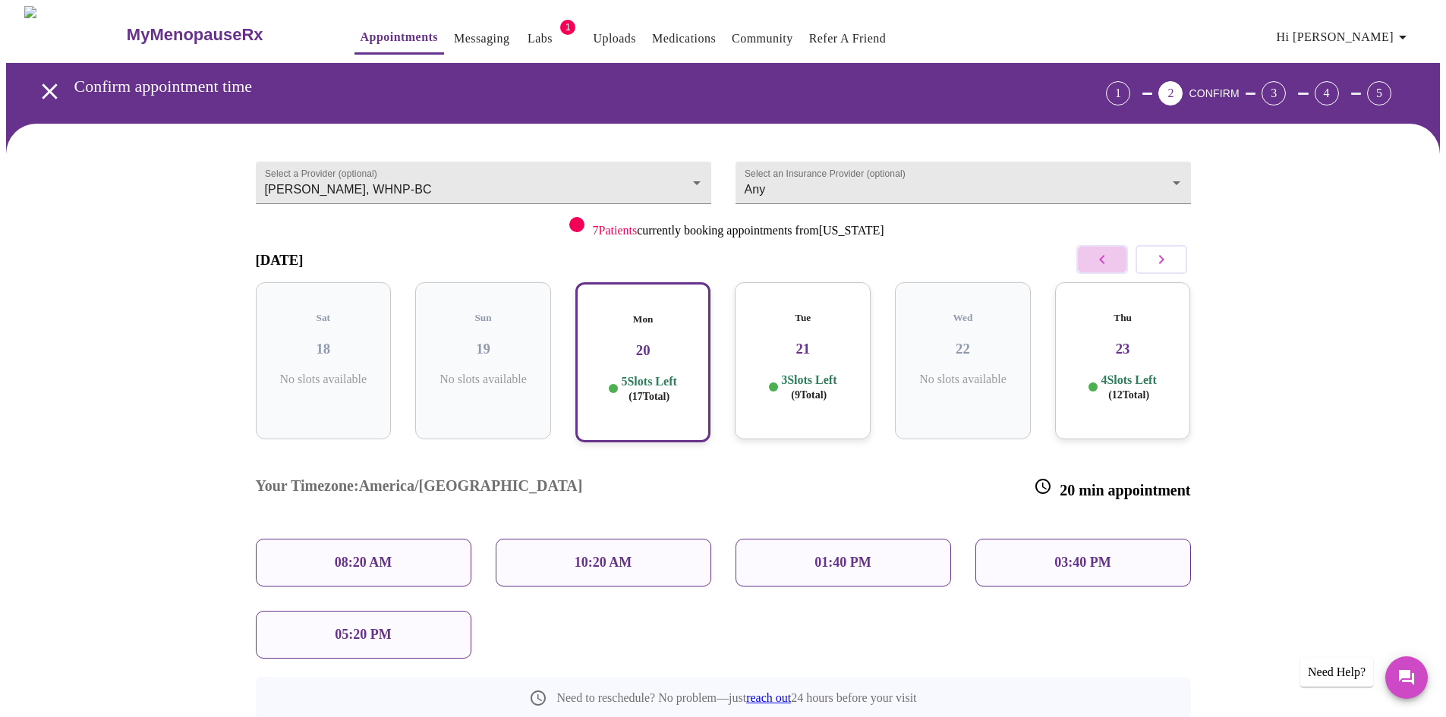
click at [1107, 264] on icon "button" at bounding box center [1102, 259] width 18 height 18
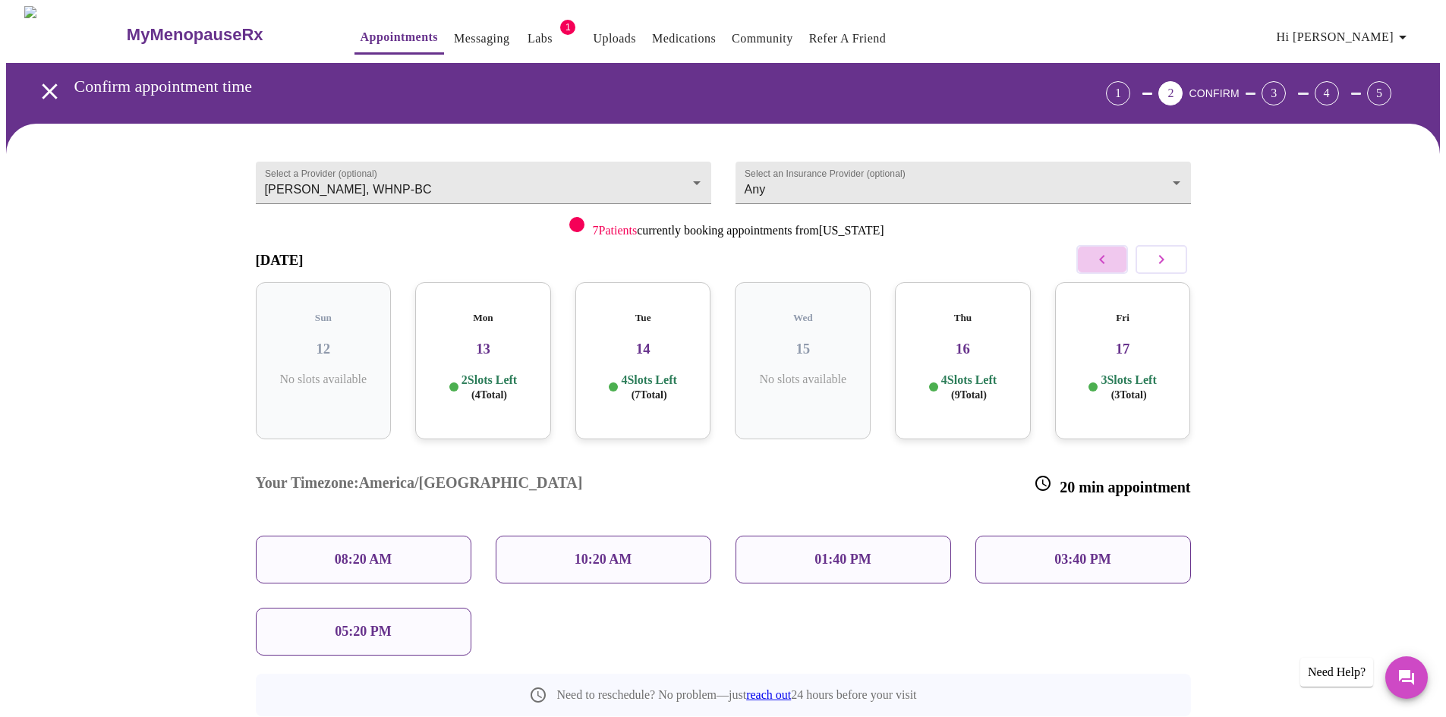
click at [1107, 264] on icon "button" at bounding box center [1102, 259] width 18 height 18
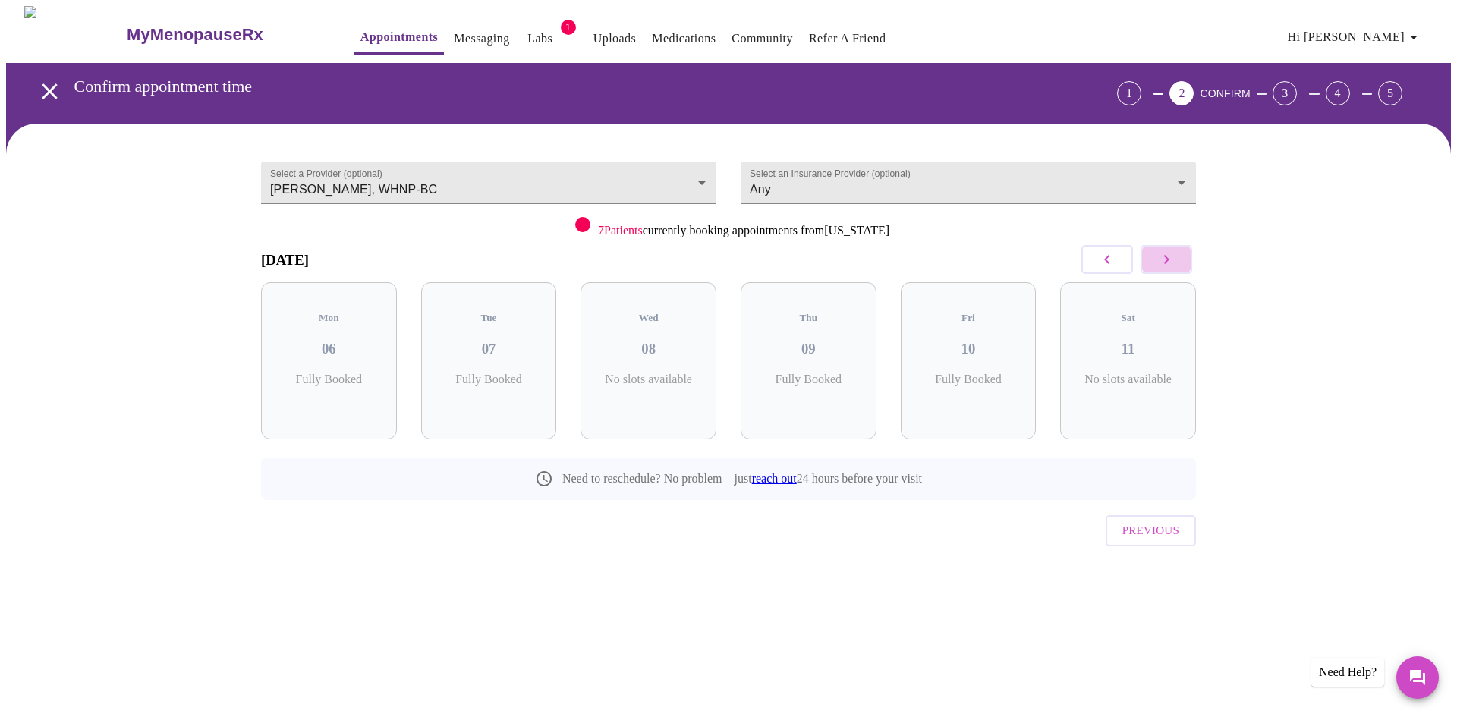
click at [1167, 266] on icon "button" at bounding box center [1167, 259] width 18 height 18
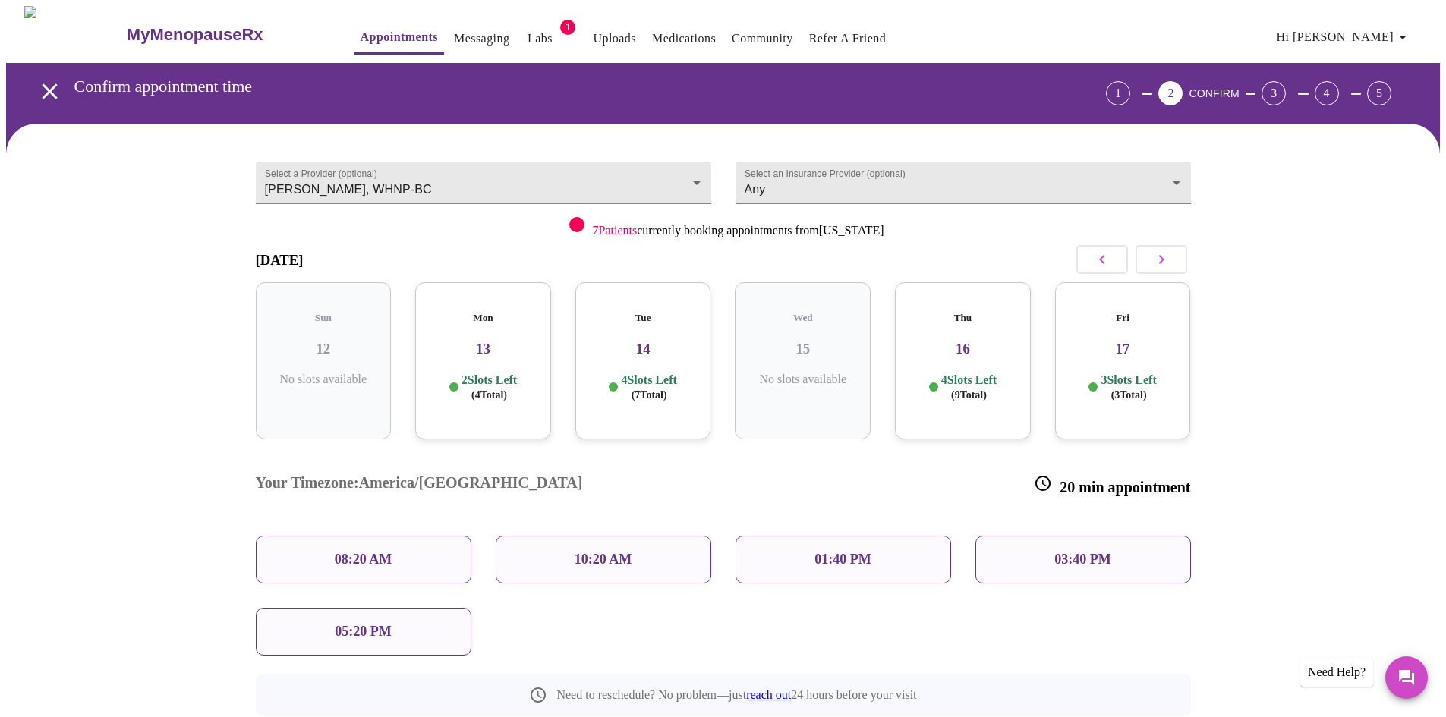
click at [506, 357] on div "Mon 13 2 Slots Left ( 4 Total)" at bounding box center [483, 360] width 136 height 157
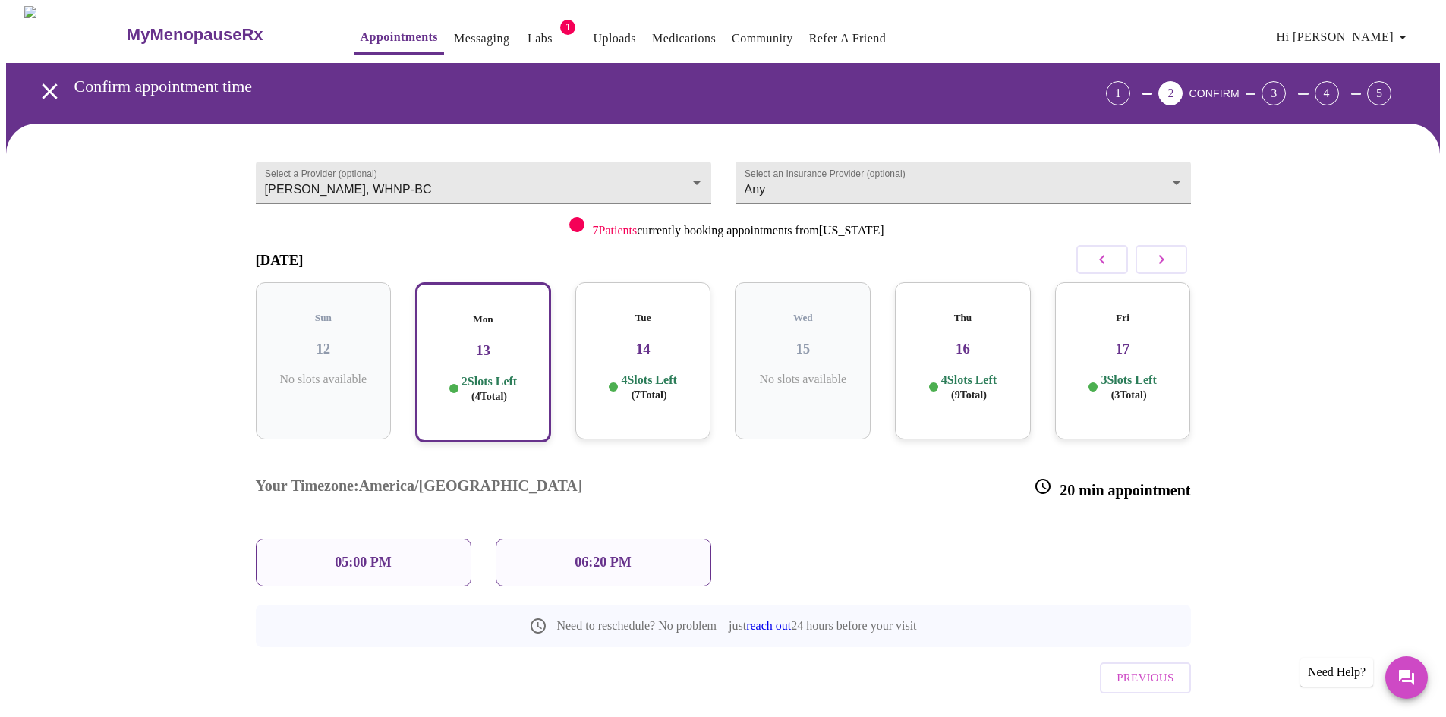
click at [665, 345] on div "Tue 14 4 Slots Left ( 7 Total)" at bounding box center [643, 360] width 136 height 157
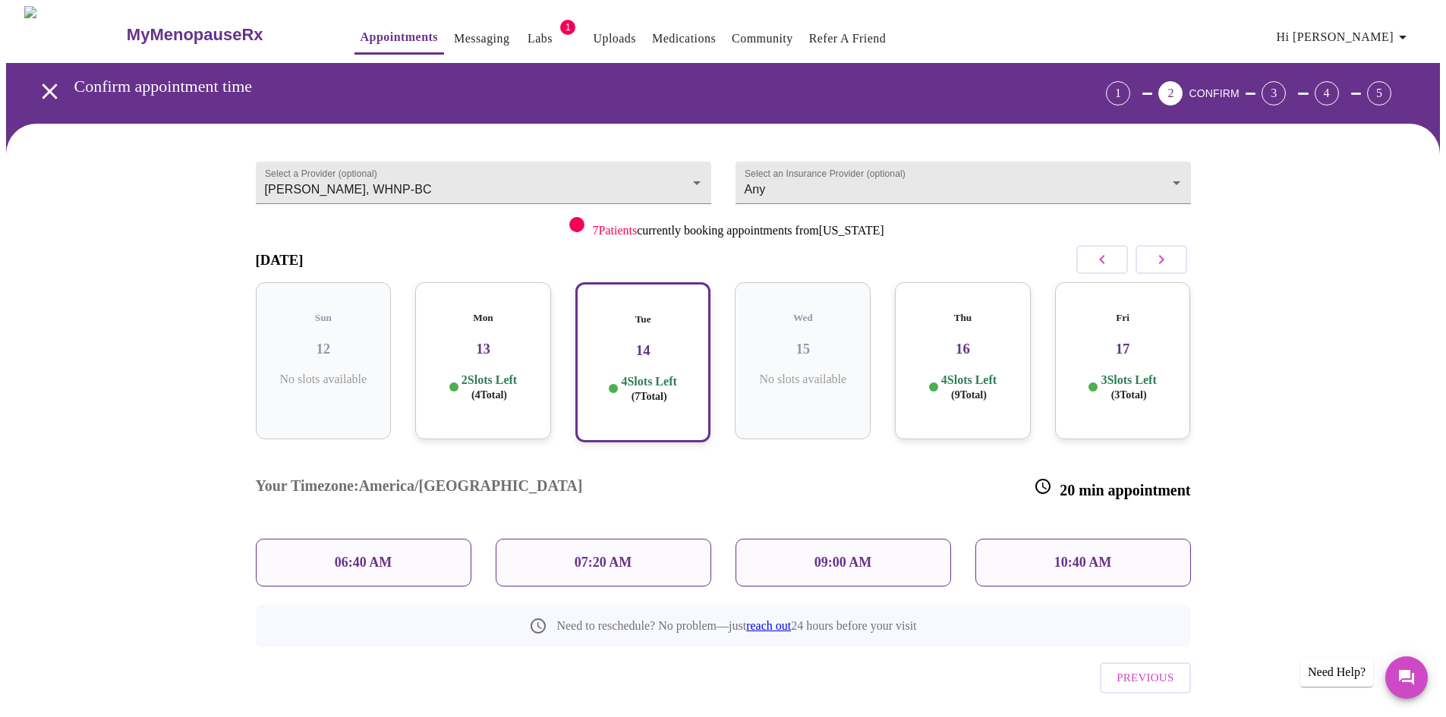
click at [949, 341] on h3 "16" at bounding box center [963, 349] width 112 height 17
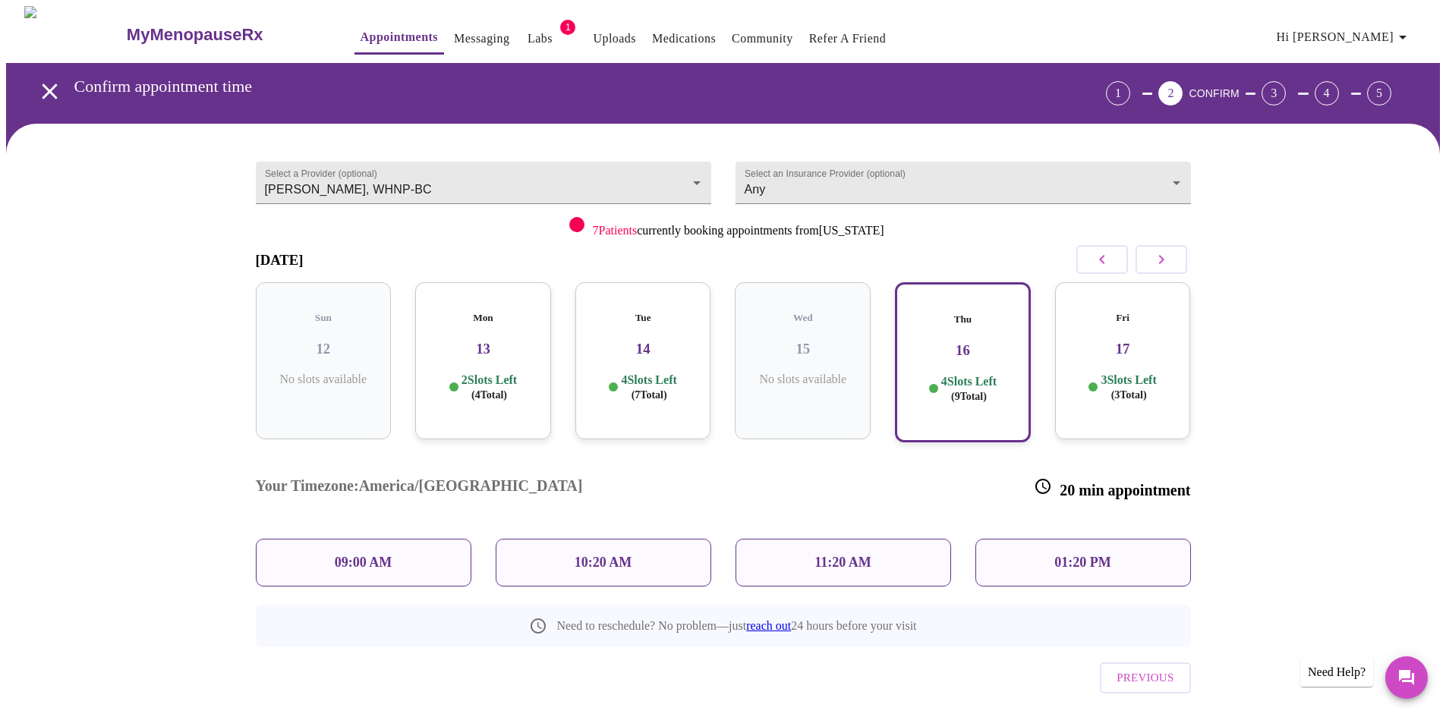
click at [970, 342] on h3 "16" at bounding box center [963, 350] width 109 height 17
click at [1170, 260] on button "button" at bounding box center [1162, 259] width 52 height 29
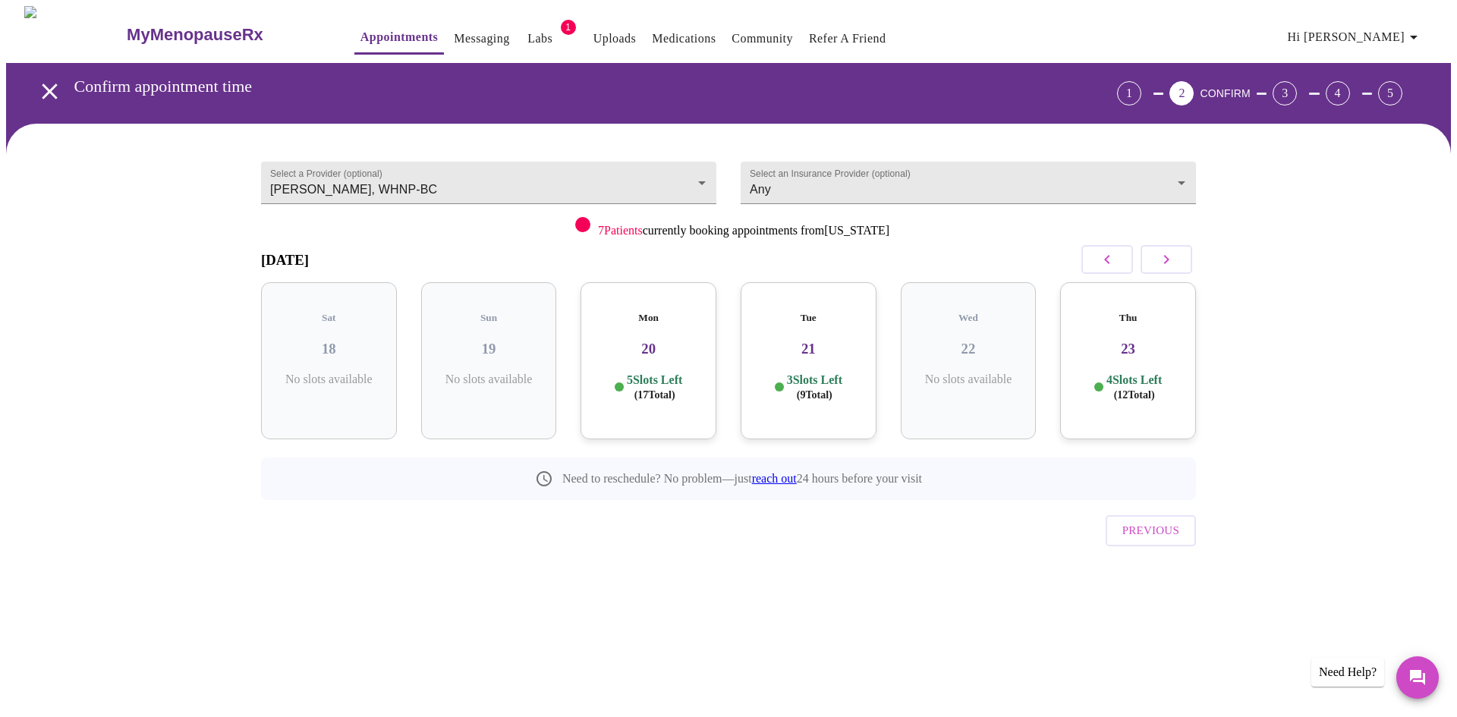
click at [649, 341] on h3 "20" at bounding box center [649, 349] width 112 height 17
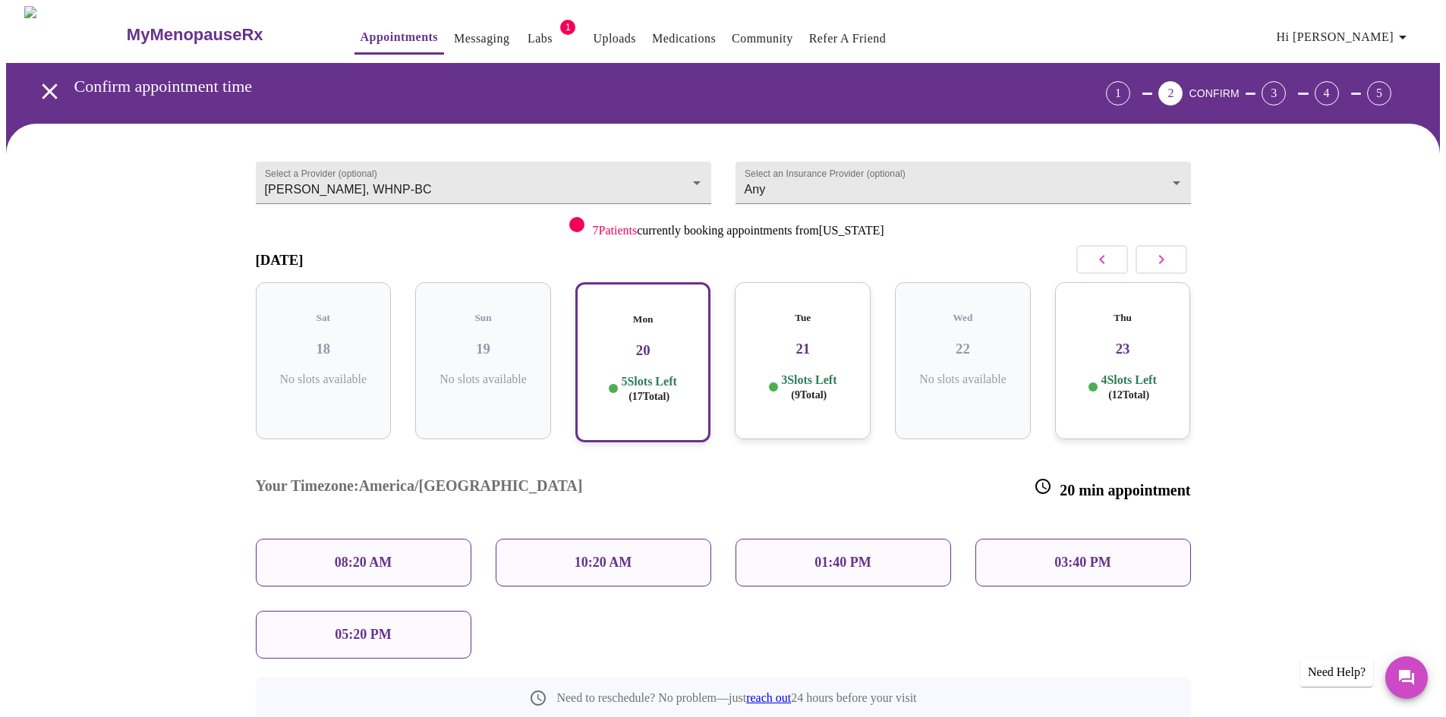
click at [778, 341] on h3 "21" at bounding box center [803, 349] width 112 height 17
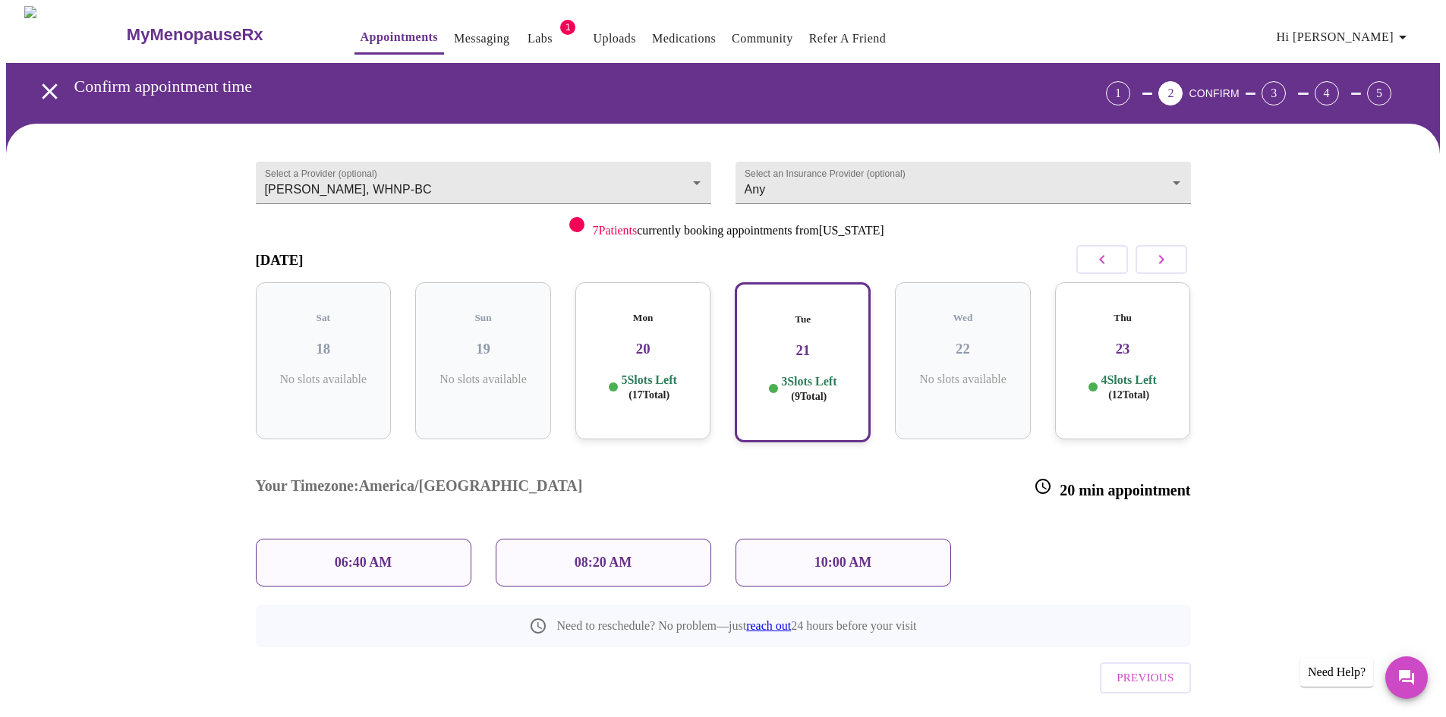
click at [644, 341] on h3 "20" at bounding box center [643, 349] width 112 height 17
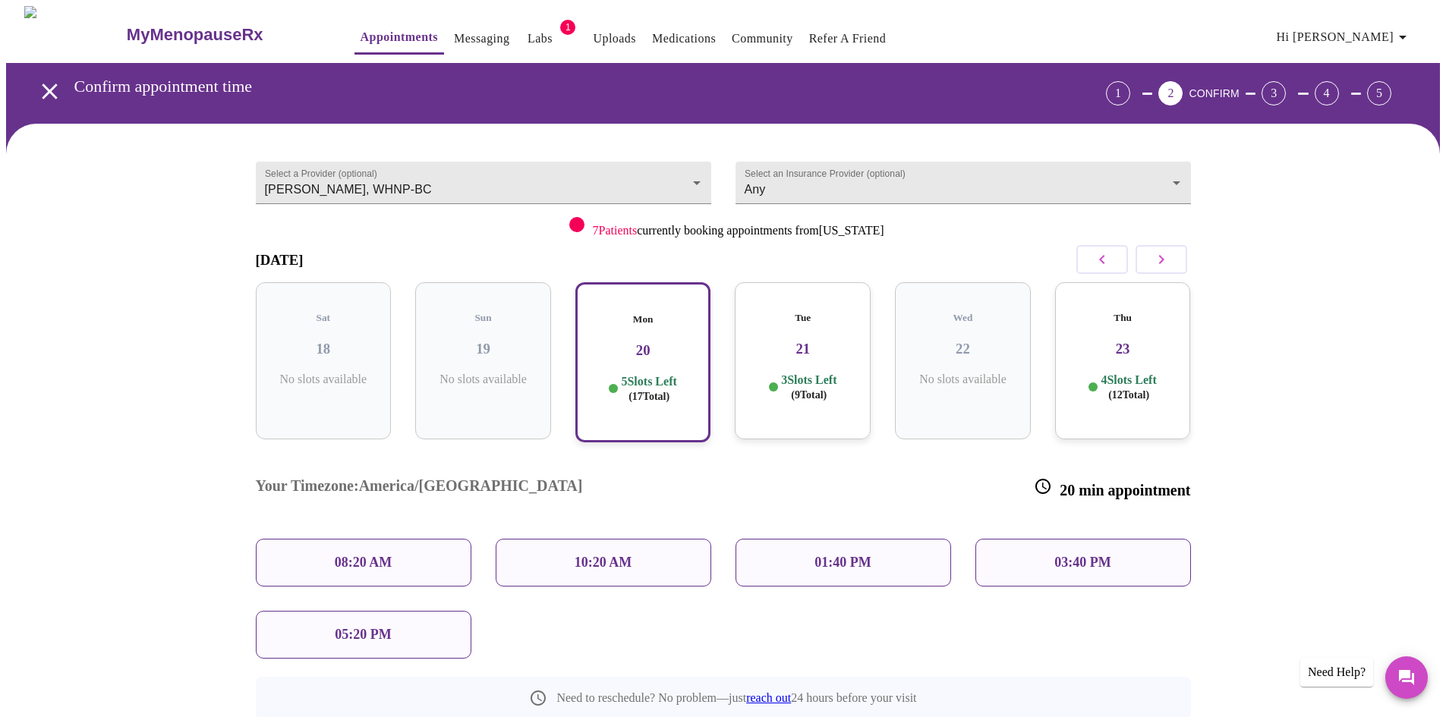
click at [1405, 31] on icon "button" at bounding box center [1403, 37] width 18 height 18
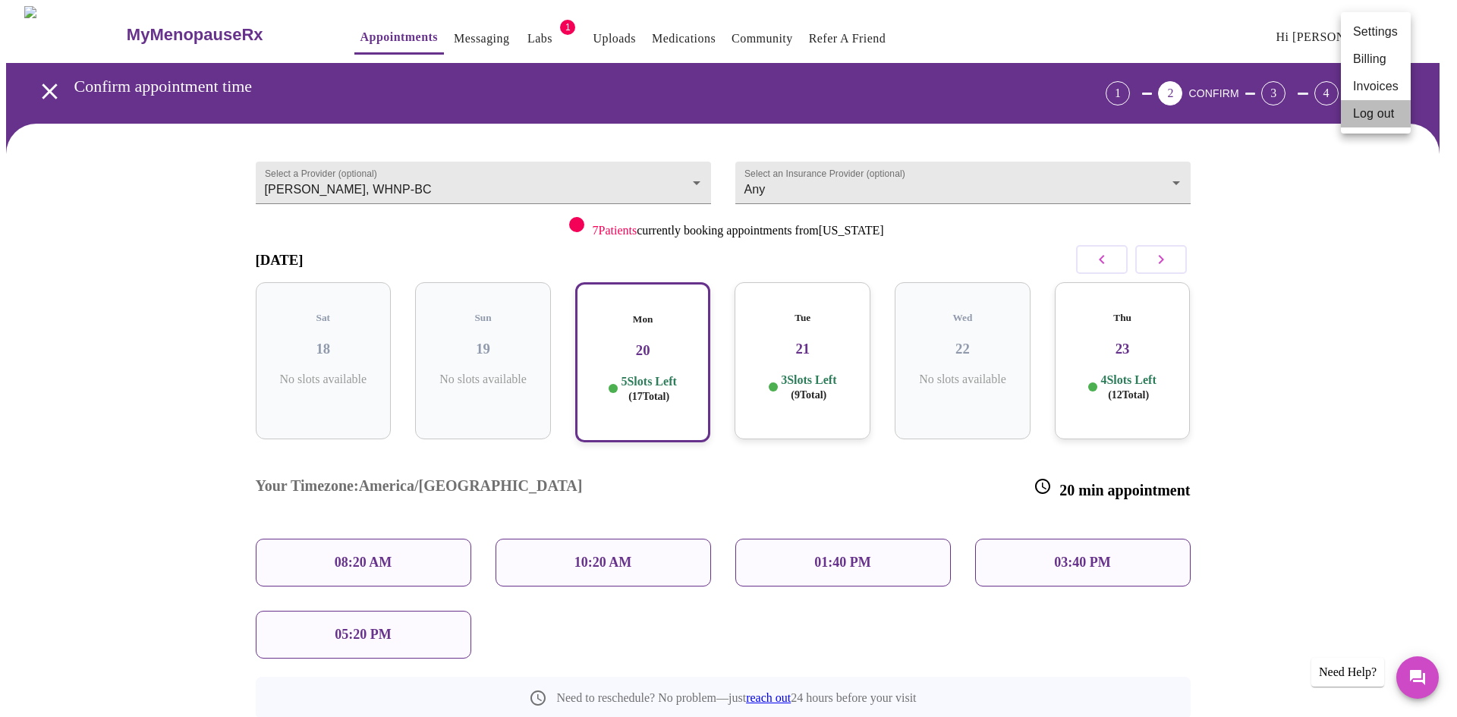
click at [1374, 114] on li "Log out" at bounding box center [1376, 113] width 70 height 27
